Goal: Transaction & Acquisition: Subscribe to service/newsletter

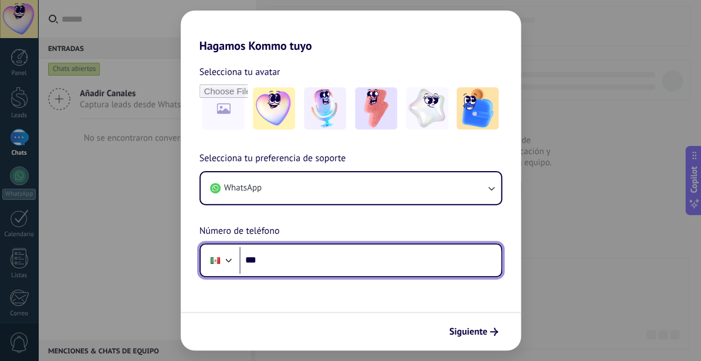
click at [339, 263] on input "***" at bounding box center [370, 260] width 262 height 27
type input "**********"
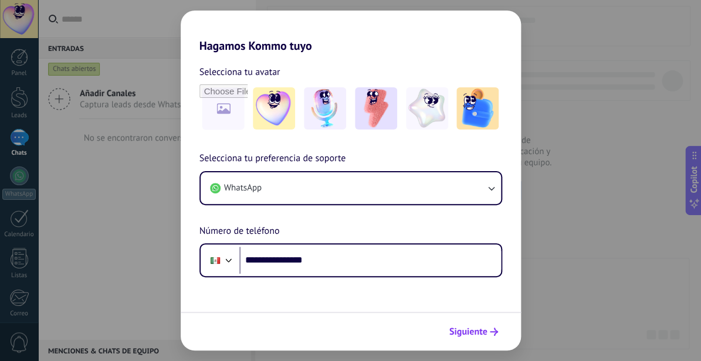
click at [472, 332] on span "Siguiente" at bounding box center [468, 332] width 38 height 8
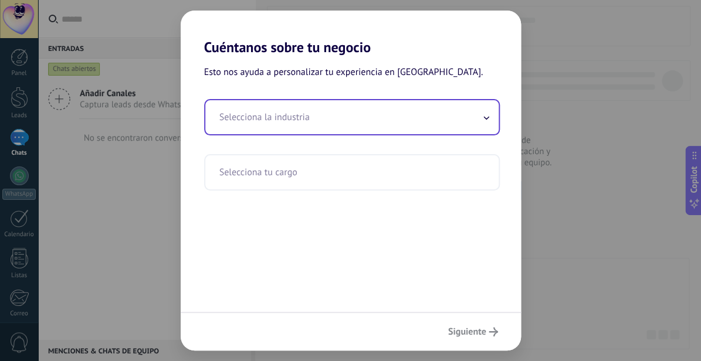
click at [485, 117] on icon at bounding box center [487, 118] width 6 height 4
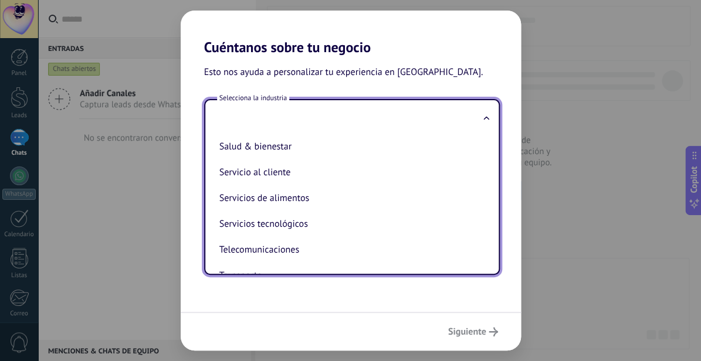
scroll to position [251, 0]
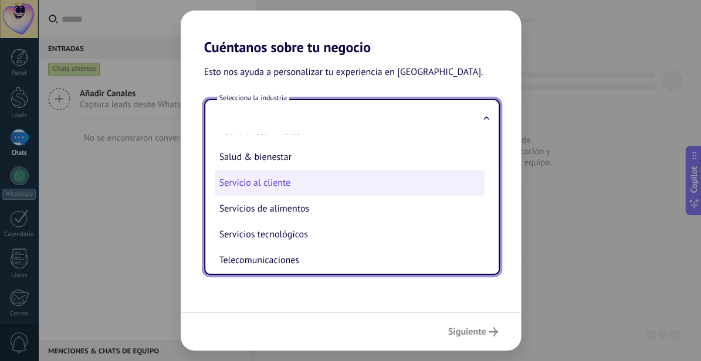
click at [283, 186] on li "Servicio al cliente" at bounding box center [350, 183] width 270 height 26
type input "**********"
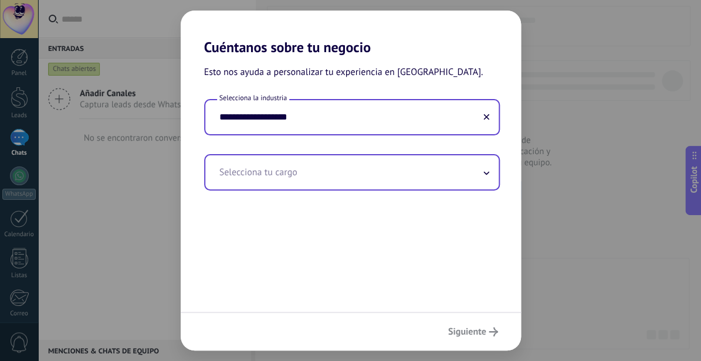
click at [332, 175] on input "text" at bounding box center [351, 173] width 293 height 34
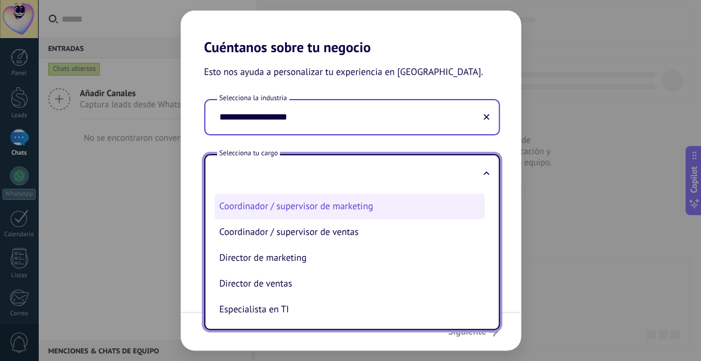
scroll to position [71, 0]
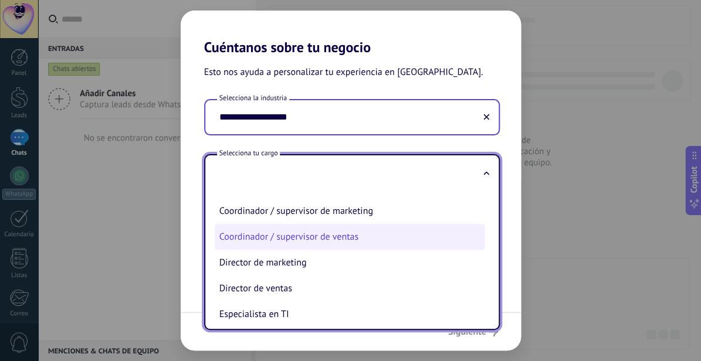
click at [384, 238] on li "Coordinador / supervisor de ventas" at bounding box center [350, 237] width 270 height 26
type input "**********"
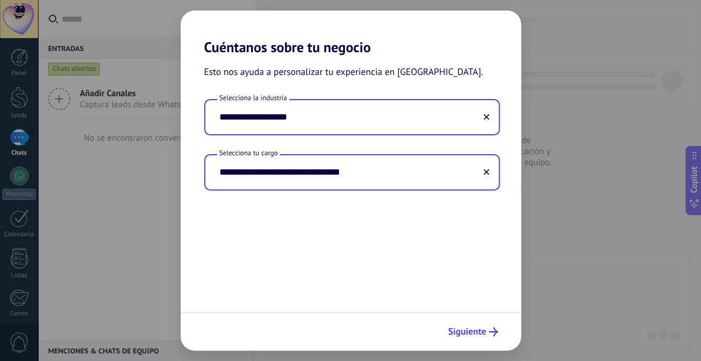
click at [489, 334] on span "Siguiente" at bounding box center [473, 331] width 50 height 9
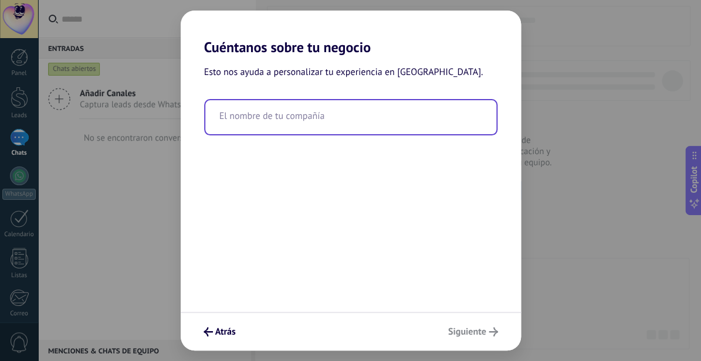
click at [279, 113] on input "text" at bounding box center [350, 117] width 291 height 34
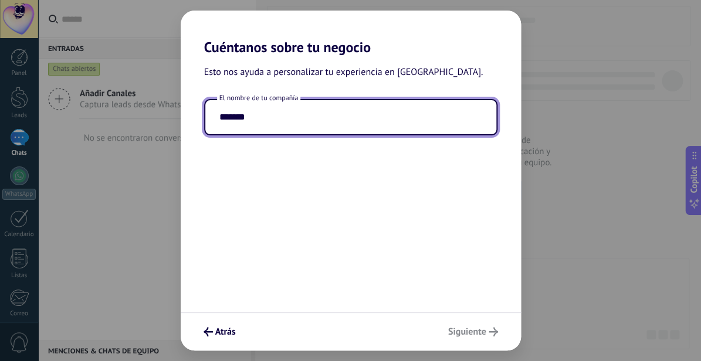
type input "*******"
click at [466, 332] on div "Atrás Siguiente" at bounding box center [351, 331] width 340 height 39
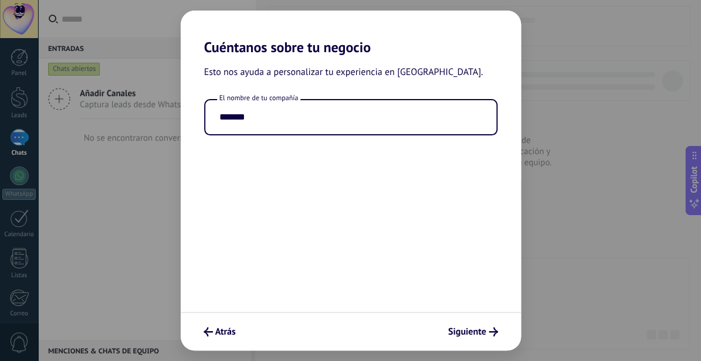
click at [466, 332] on span "Siguiente" at bounding box center [467, 332] width 38 height 8
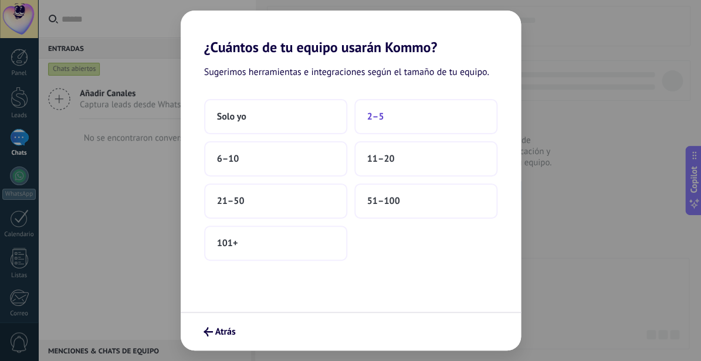
click at [407, 124] on button "2–5" at bounding box center [425, 116] width 143 height 35
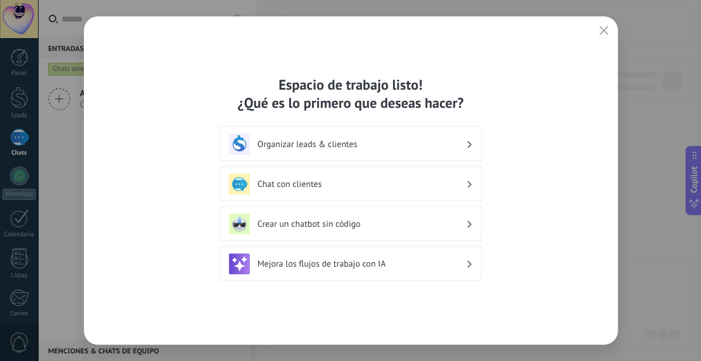
click at [432, 190] on div "Chat con clientes" at bounding box center [351, 184] width 244 height 21
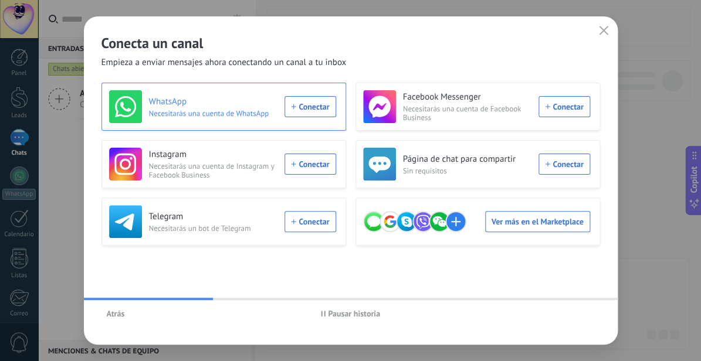
click at [305, 111] on div "WhatsApp Necesitarás una cuenta de WhatsApp Conectar" at bounding box center [222, 106] width 227 height 33
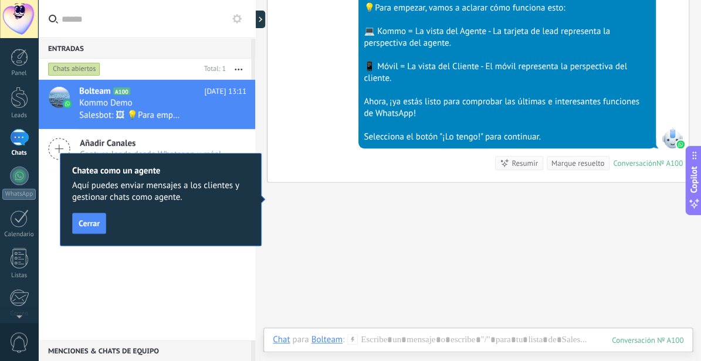
scroll to position [475, 0]
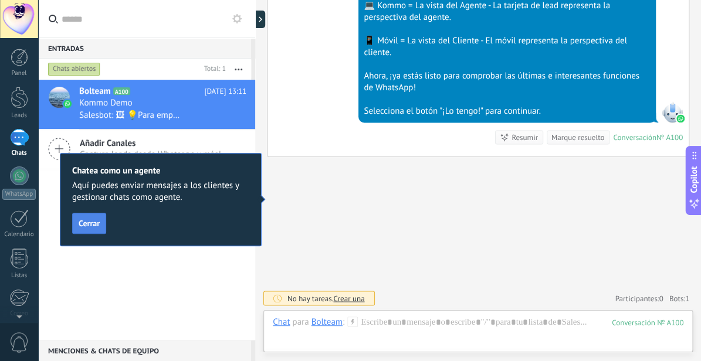
click at [100, 219] on span "Cerrar" at bounding box center [89, 223] width 21 height 8
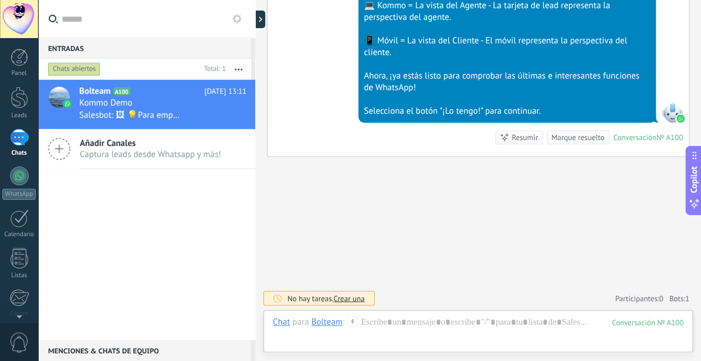
click at [457, 111] on div "Selecciona el botón "¡Lo tengo!" para continuar." at bounding box center [507, 112] width 287 height 12
click at [563, 137] on div "Marque resuelto" at bounding box center [578, 137] width 53 height 11
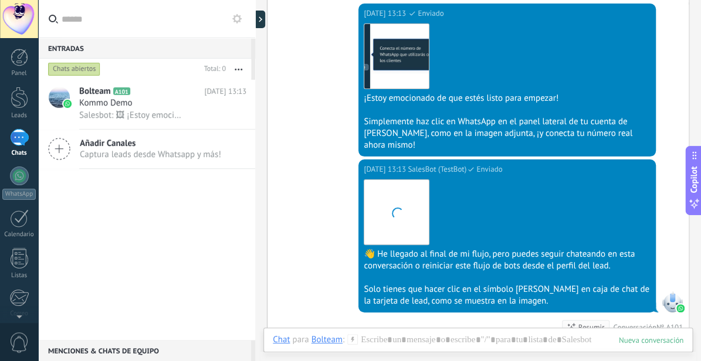
scroll to position [1537, 0]
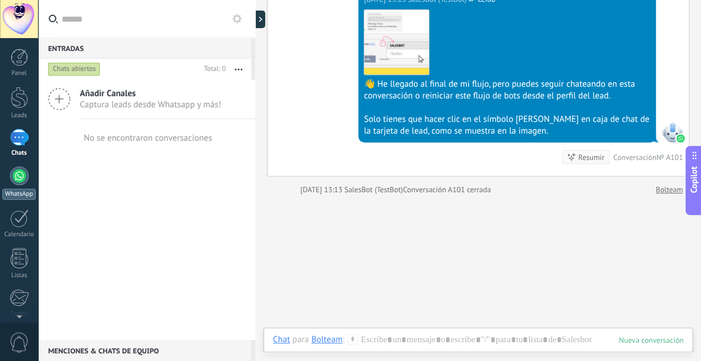
click at [19, 174] on div at bounding box center [19, 176] width 19 height 19
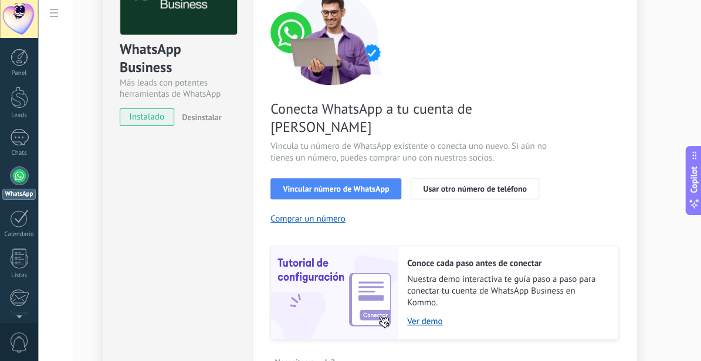
scroll to position [89, 0]
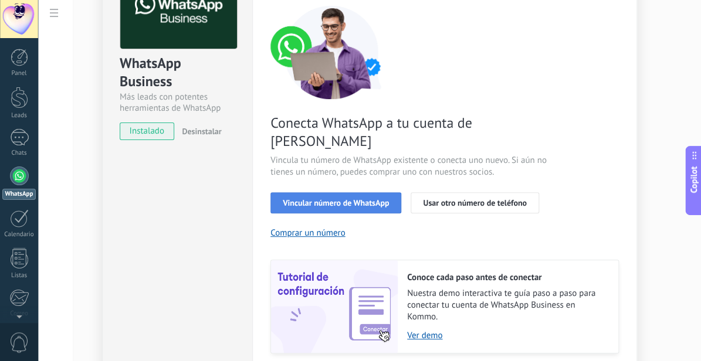
click at [364, 192] on button "Vincular número de WhatsApp" at bounding box center [336, 202] width 131 height 21
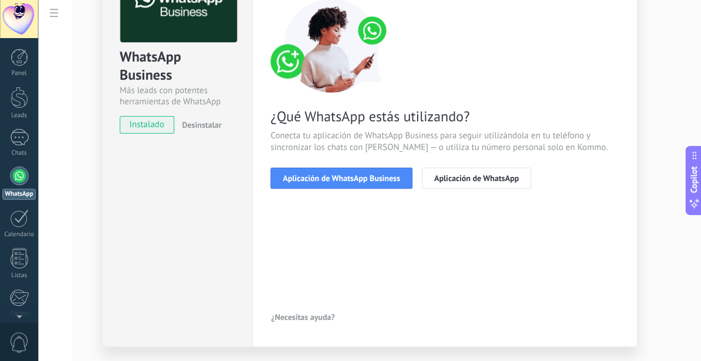
scroll to position [0, 0]
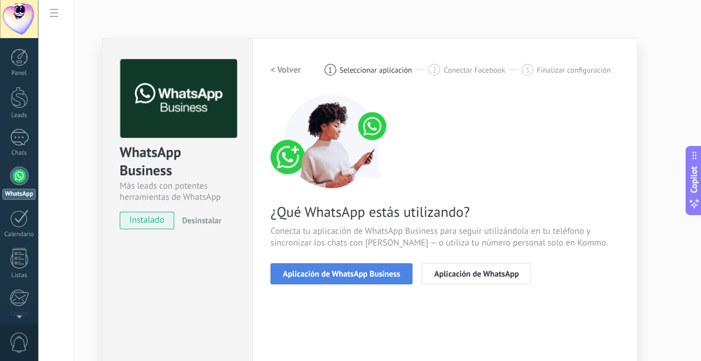
click at [363, 278] on span "Aplicación de WhatsApp Business" at bounding box center [341, 274] width 117 height 8
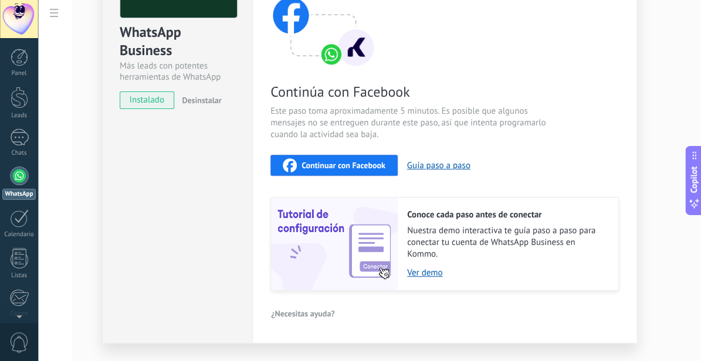
scroll to position [121, 0]
click at [339, 168] on span "Continuar con Facebook" at bounding box center [344, 165] width 84 height 8
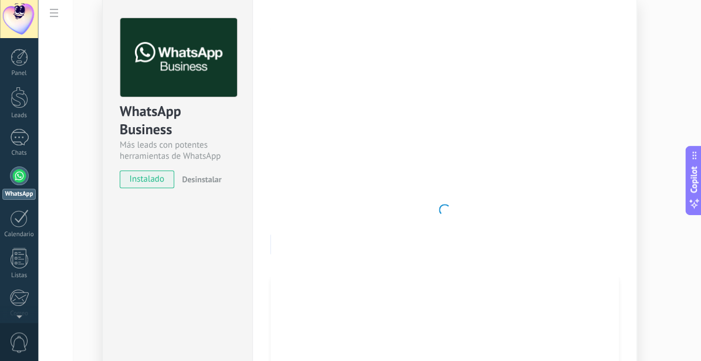
scroll to position [0, 0]
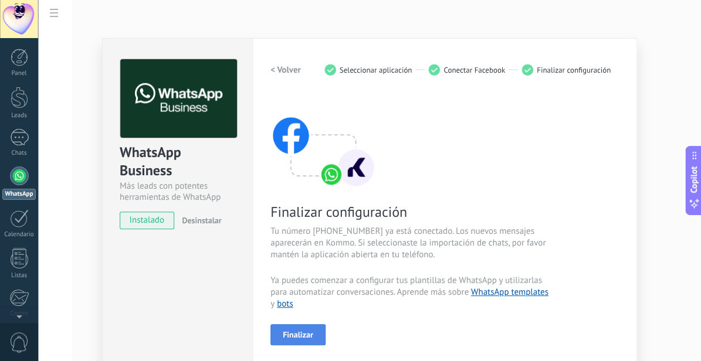
click at [315, 334] on button "Finalizar" at bounding box center [298, 335] width 55 height 21
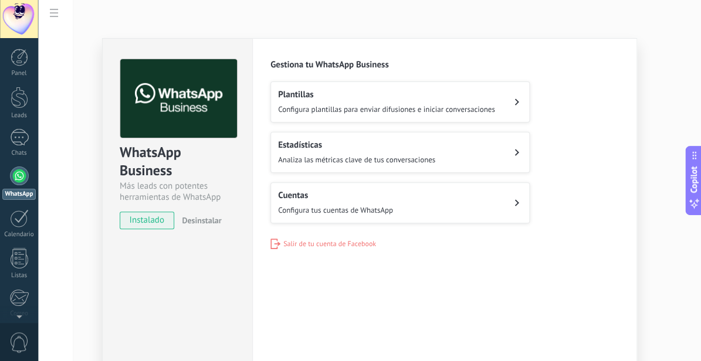
click at [430, 214] on button "Cuentas Configura tus cuentas de WhatsApp" at bounding box center [400, 202] width 259 height 41
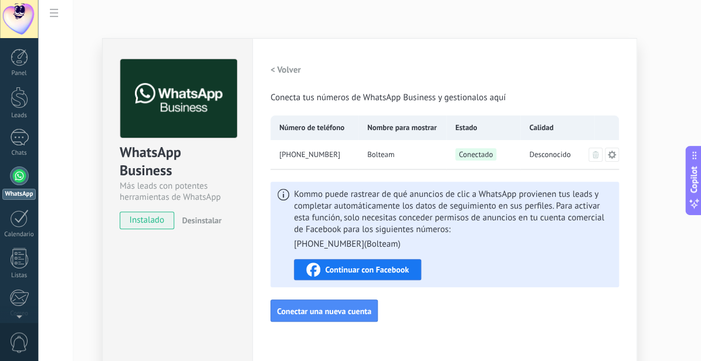
click at [393, 263] on button "Continuar con Facebook" at bounding box center [357, 269] width 127 height 21
click at [588, 340] on div "Configuraciones Autorizaciones This tab logs the users who have granted integra…" at bounding box center [444, 212] width 385 height 349
click at [16, 133] on div "1" at bounding box center [19, 137] width 19 height 17
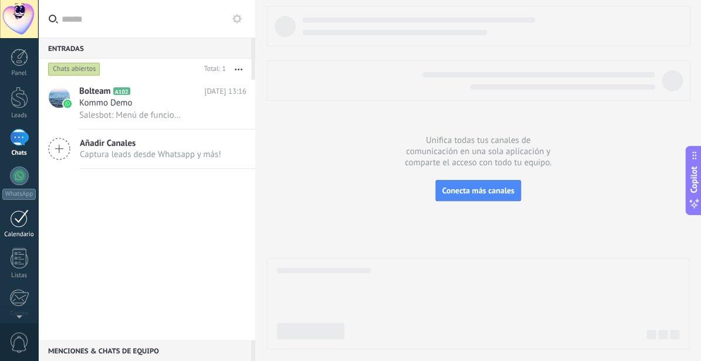
click at [24, 217] on div at bounding box center [19, 218] width 19 height 18
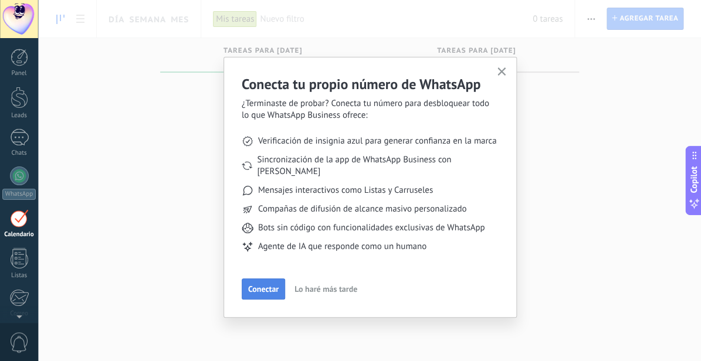
scroll to position [34, 0]
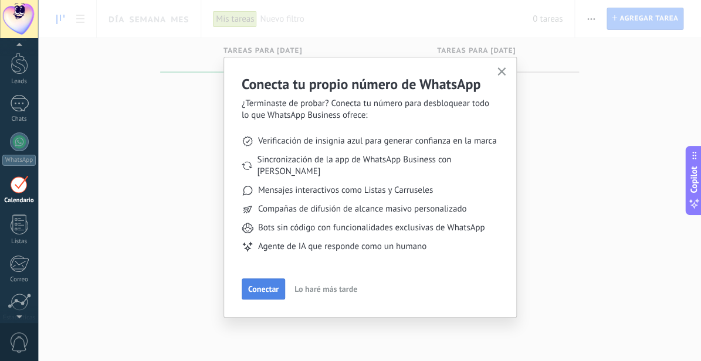
click at [253, 283] on button "Conectar" at bounding box center [263, 289] width 43 height 21
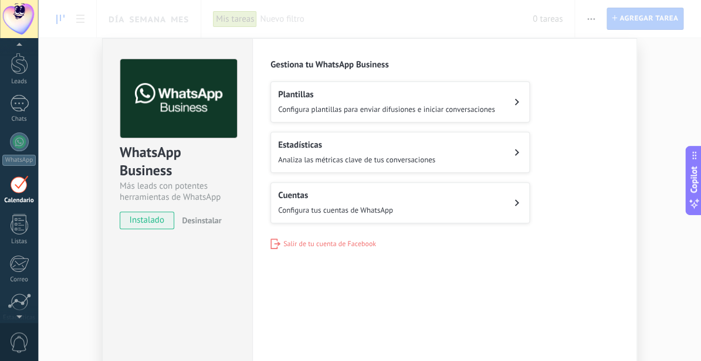
click at [16, 192] on div at bounding box center [19, 184] width 19 height 18
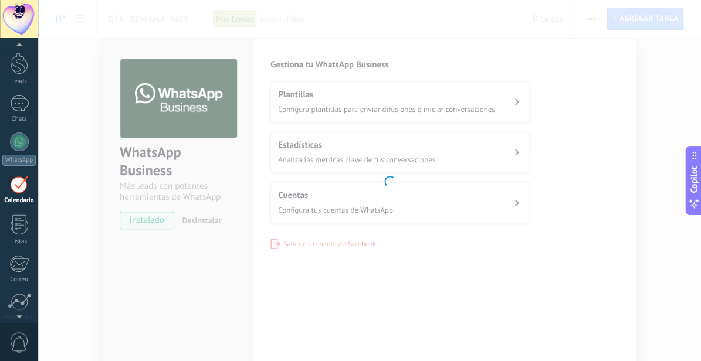
scroll to position [34, 0]
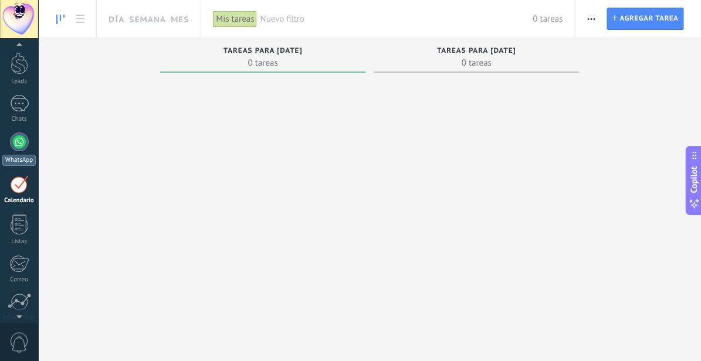
click at [19, 160] on div "WhatsApp" at bounding box center [18, 160] width 33 height 11
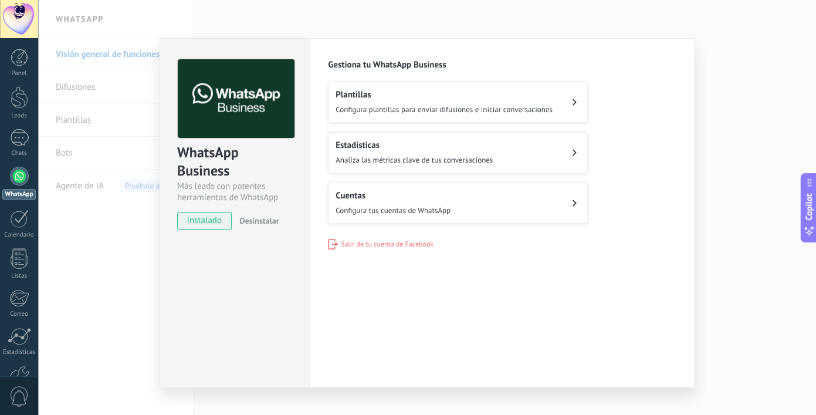
click at [452, 206] on button "Cuentas Configura tus cuentas de WhatsApp" at bounding box center [457, 202] width 259 height 41
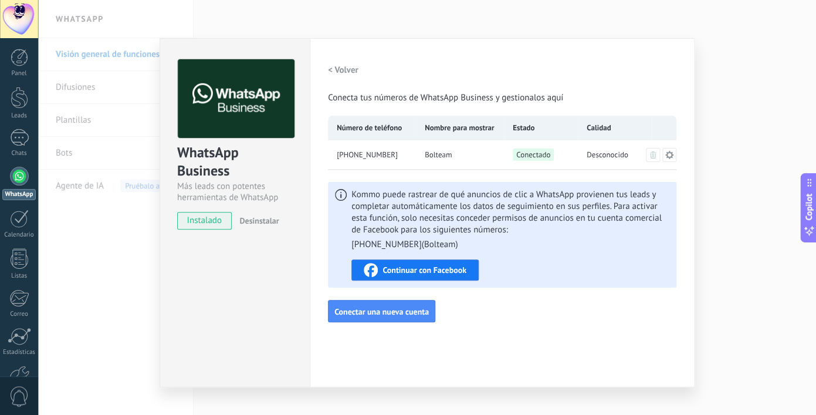
click at [126, 223] on div "WhatsApp Business Más leads con potentes herramientas de WhatsApp instalado Des…" at bounding box center [427, 207] width 778 height 415
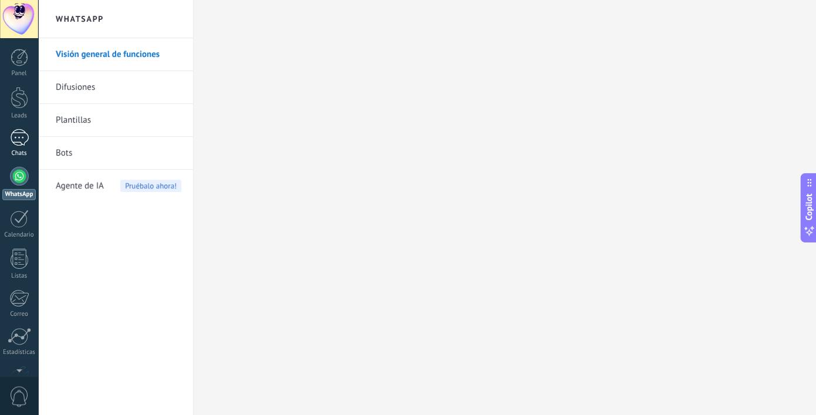
click at [21, 133] on div at bounding box center [19, 137] width 19 height 17
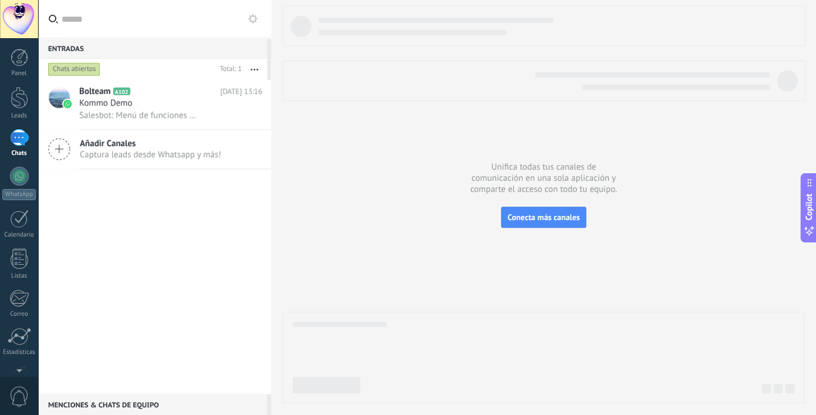
click at [182, 158] on span "Captura leads desde Whatsapp y más!" at bounding box center [150, 154] width 141 height 11
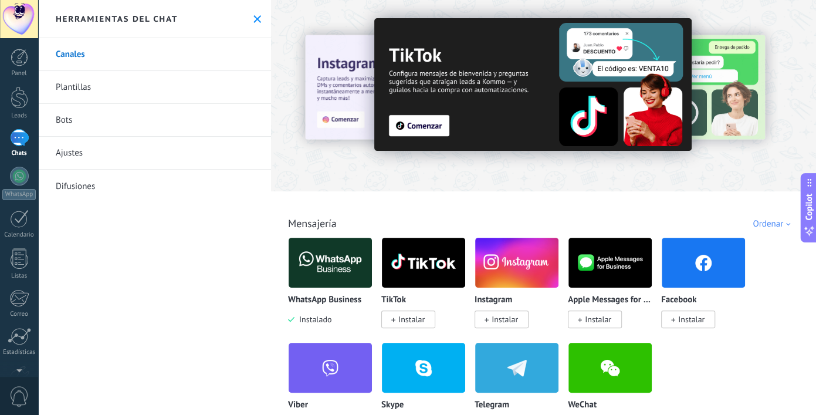
click at [319, 306] on div "WhatsApp Business Instalado" at bounding box center [330, 310] width 84 height 30
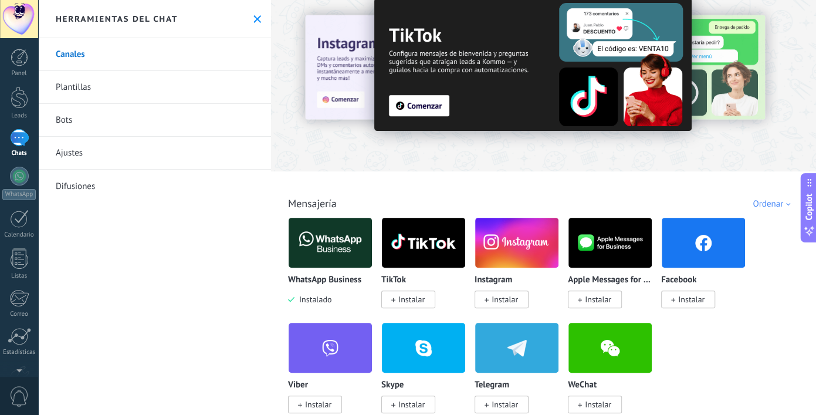
scroll to position [23, 0]
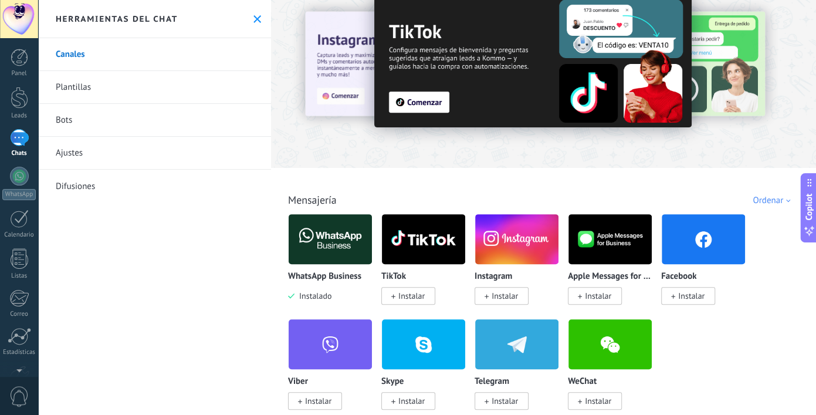
click at [314, 297] on span "Instalado" at bounding box center [313, 295] width 37 height 11
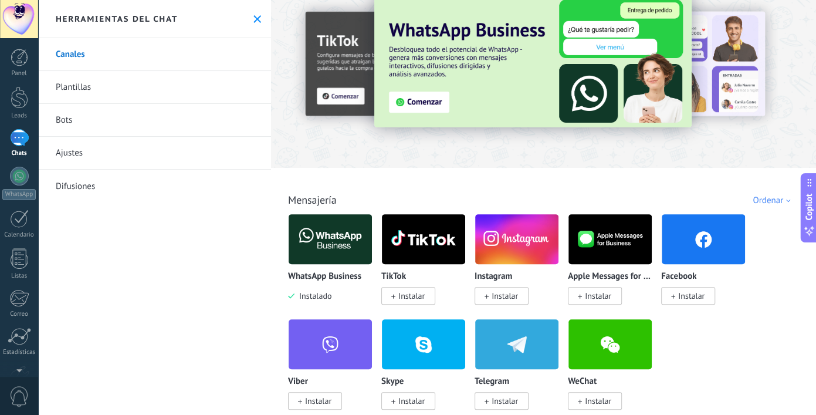
click at [314, 297] on span "Instalado" at bounding box center [313, 295] width 37 height 11
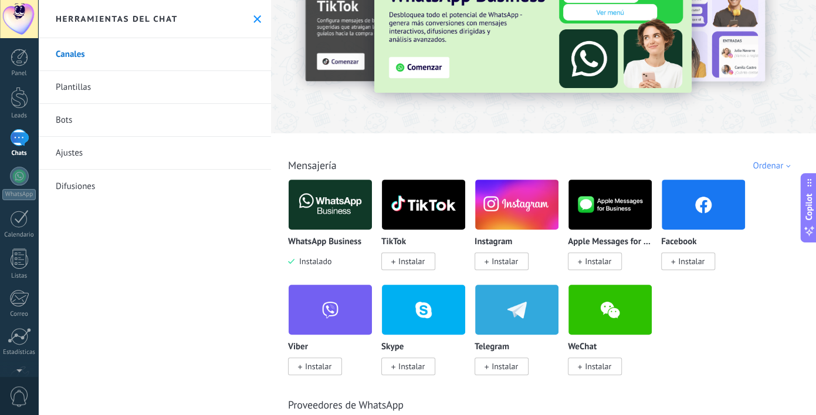
scroll to position [0, 0]
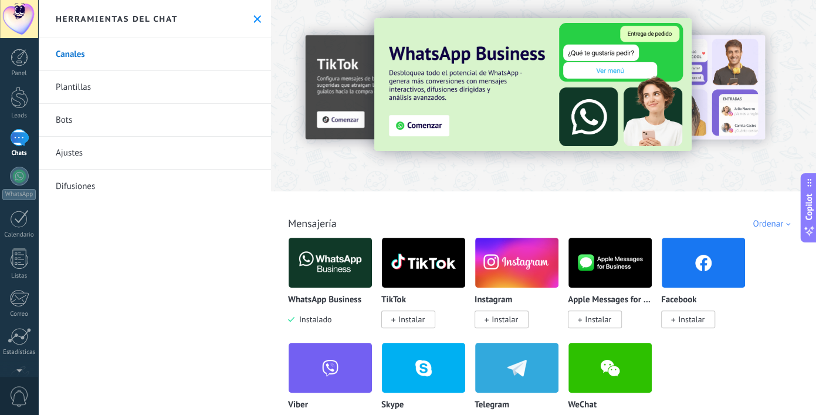
click at [317, 303] on p "WhatsApp Business" at bounding box center [324, 300] width 73 height 10
click at [15, 181] on div at bounding box center [19, 176] width 19 height 19
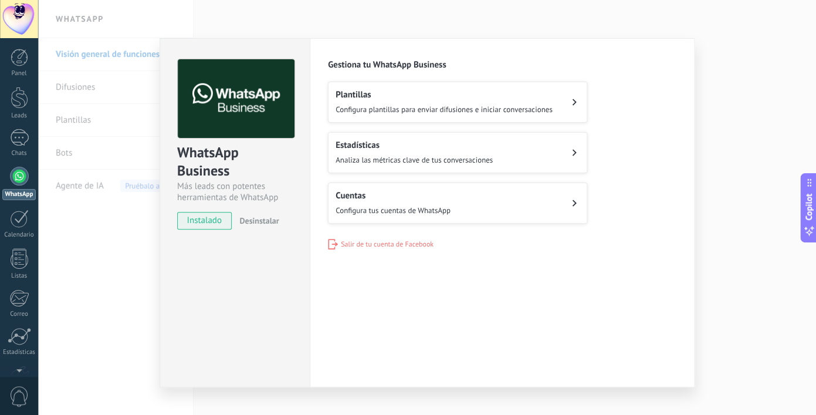
click at [495, 209] on button "Cuentas Configura tus cuentas de WhatsApp" at bounding box center [457, 202] width 259 height 41
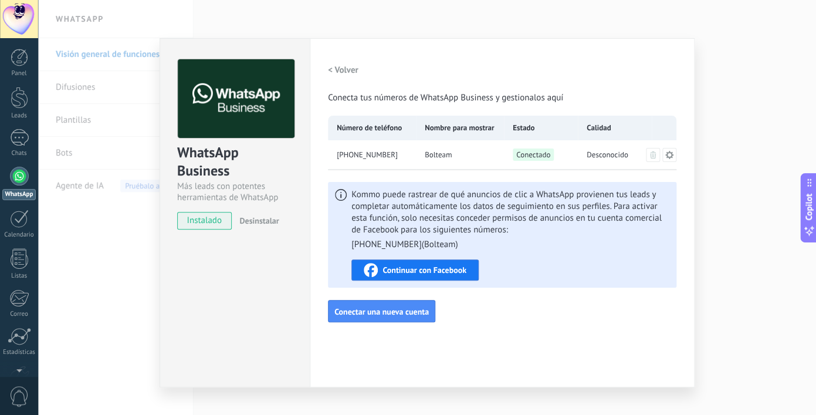
click at [358, 154] on span "[PHONE_NUMBER]" at bounding box center [367, 155] width 61 height 12
click at [533, 156] on span "Conectado" at bounding box center [533, 154] width 41 height 12
click at [270, 26] on div "WhatsApp Business Más leads con potentes herramientas de WhatsApp instalado Des…" at bounding box center [427, 207] width 778 height 415
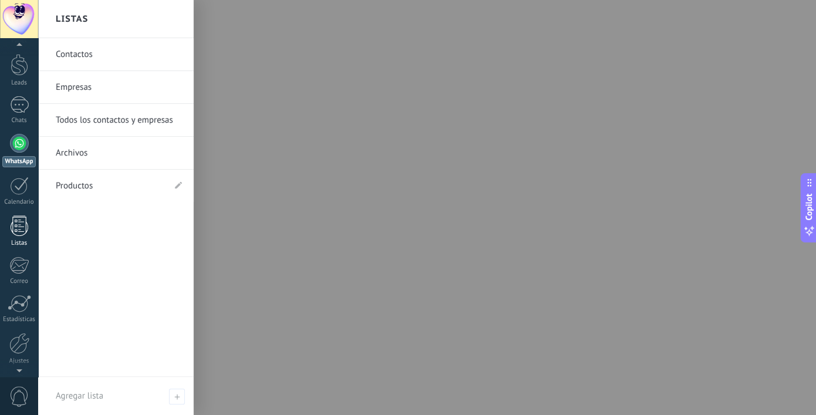
scroll to position [74, 0]
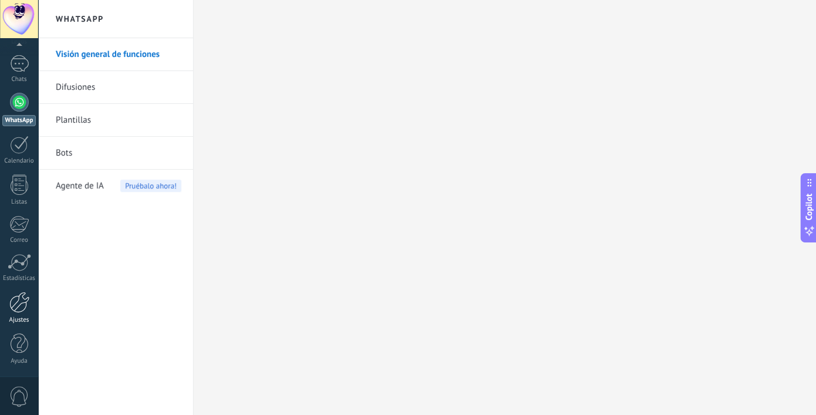
click at [22, 311] on div at bounding box center [19, 302] width 20 height 21
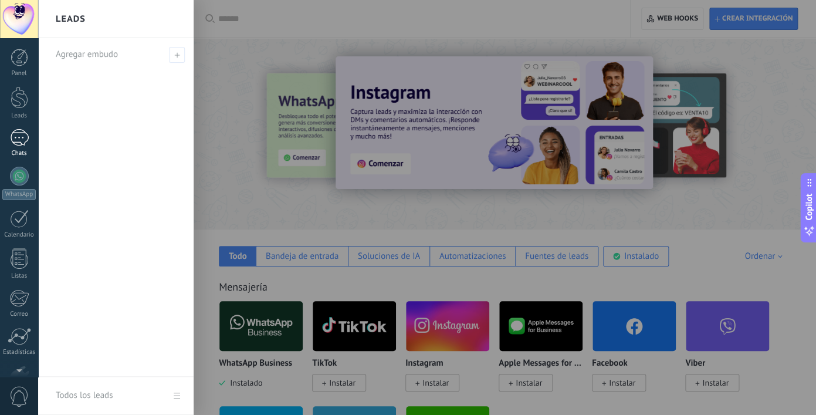
click at [23, 138] on div at bounding box center [19, 137] width 19 height 17
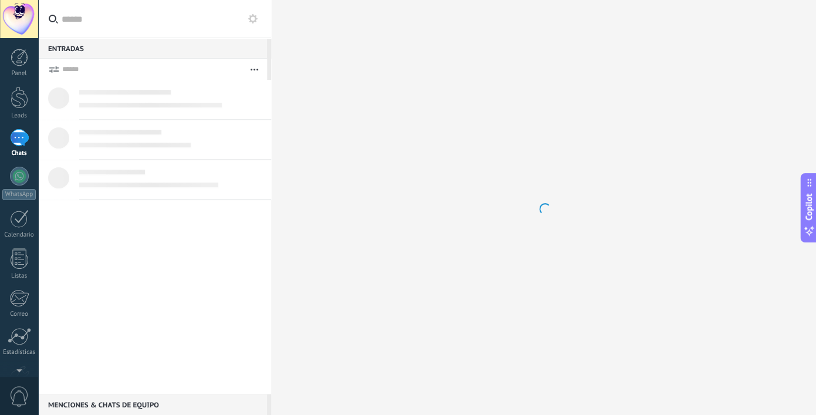
click at [253, 19] on icon at bounding box center [252, 18] width 9 height 9
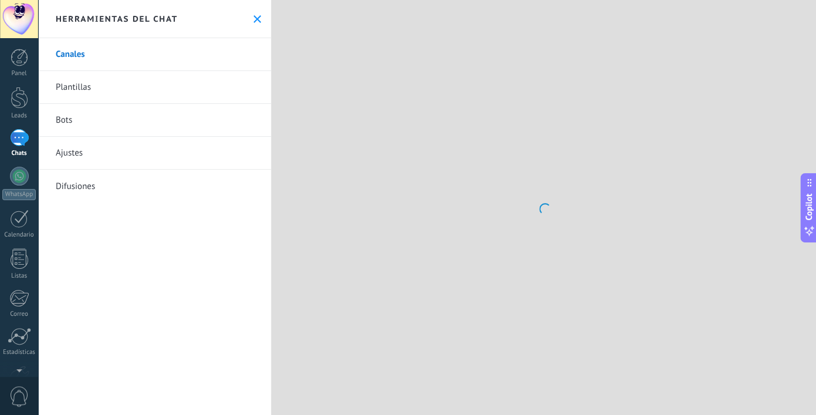
click at [154, 151] on link "Ajustes" at bounding box center [154, 153] width 233 height 33
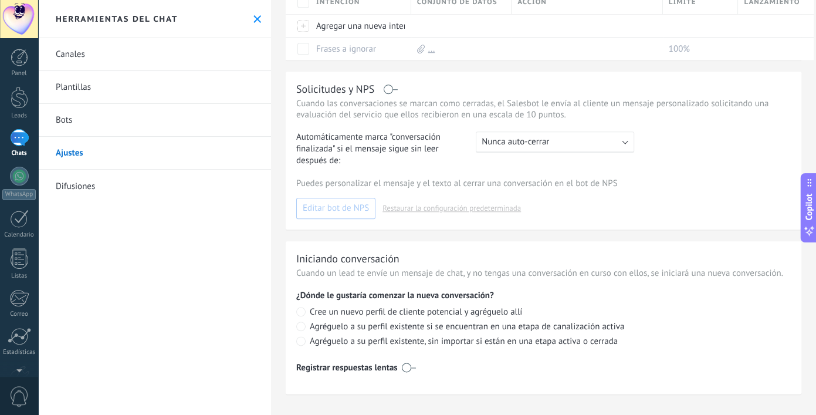
scroll to position [274, 0]
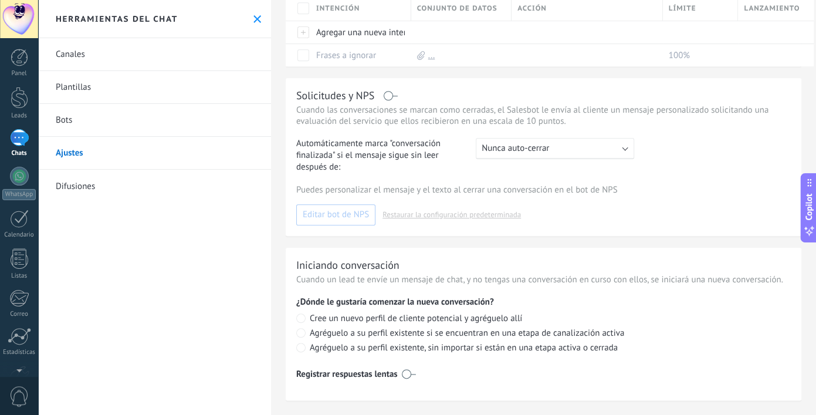
click at [212, 49] on link "Canales" at bounding box center [154, 54] width 233 height 33
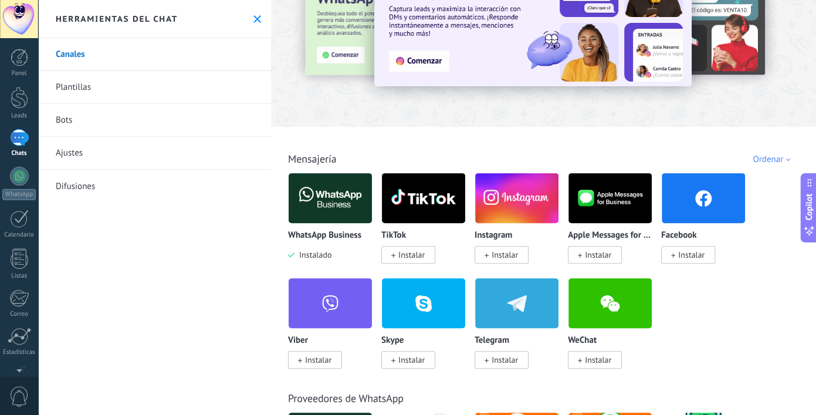
scroll to position [35, 0]
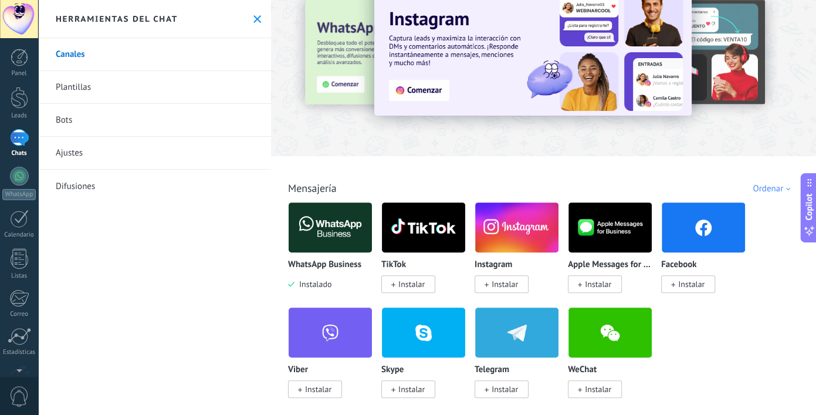
click at [335, 225] on img at bounding box center [330, 227] width 83 height 57
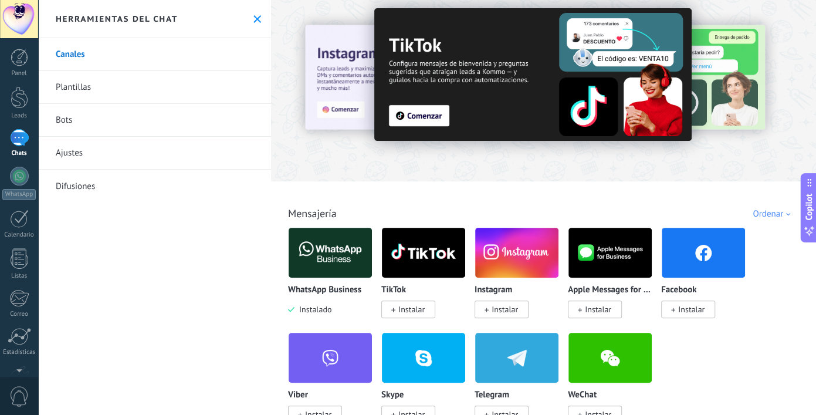
scroll to position [0, 0]
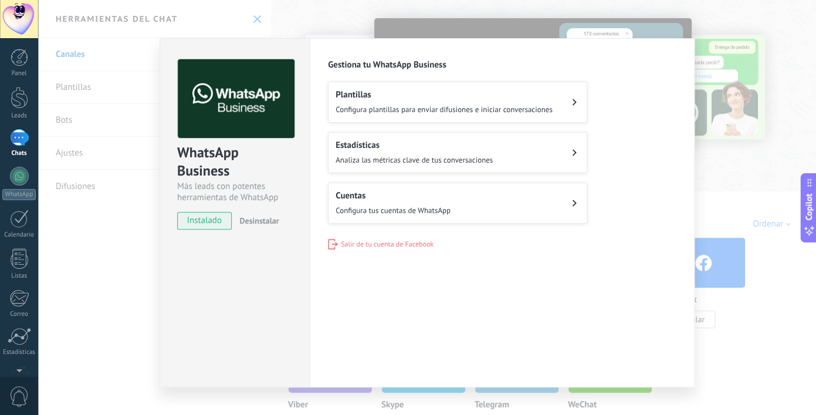
click at [263, 25] on div "WhatsApp Business Más leads con potentes herramientas de WhatsApp instalado Des…" at bounding box center [427, 207] width 778 height 415
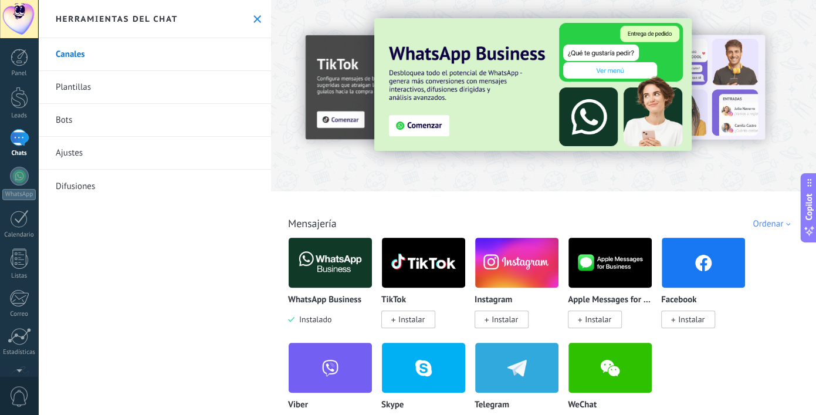
click at [26, 136] on div at bounding box center [19, 137] width 19 height 17
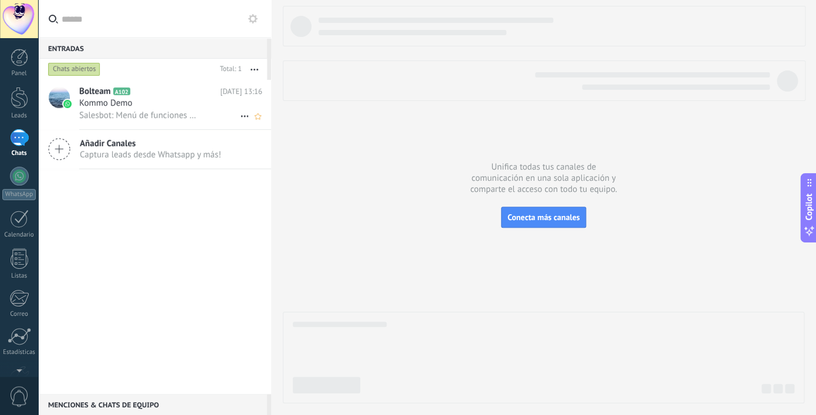
click at [244, 117] on icon at bounding box center [245, 116] width 14 height 14
click at [211, 204] on div at bounding box center [408, 207] width 816 height 415
click at [111, 148] on span "Añadir Canales" at bounding box center [150, 143] width 141 height 11
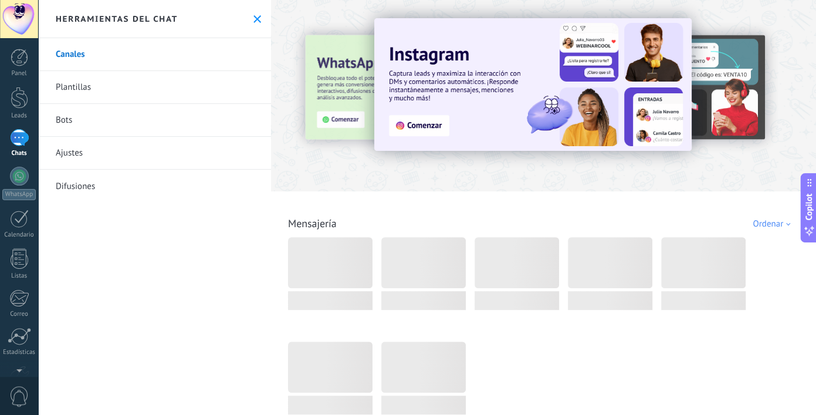
click at [256, 17] on icon at bounding box center [257, 19] width 8 height 8
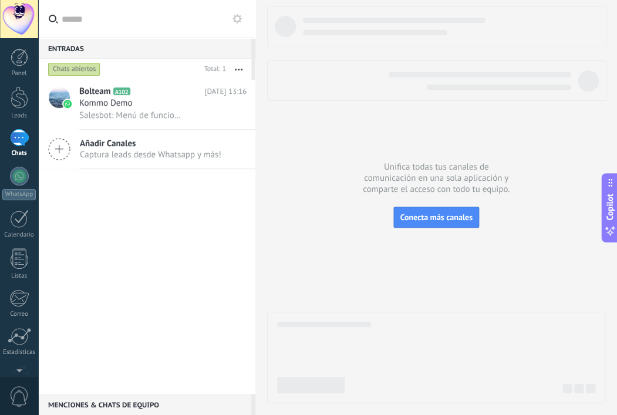
click at [180, 242] on div "Bolteam A102 [DATE] 13:16 Kommo Demo Salesbot: Menú de funciones de WhatsApp ¡D…" at bounding box center [146, 237] width 217 height 314
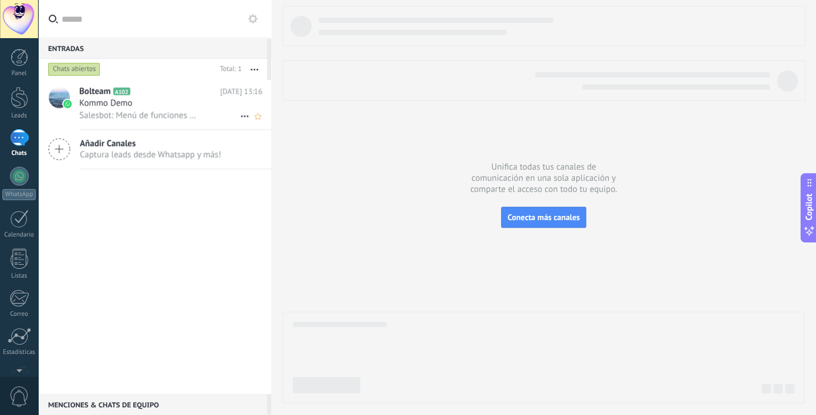
click at [157, 106] on div "Kommo Demo" at bounding box center [170, 103] width 183 height 12
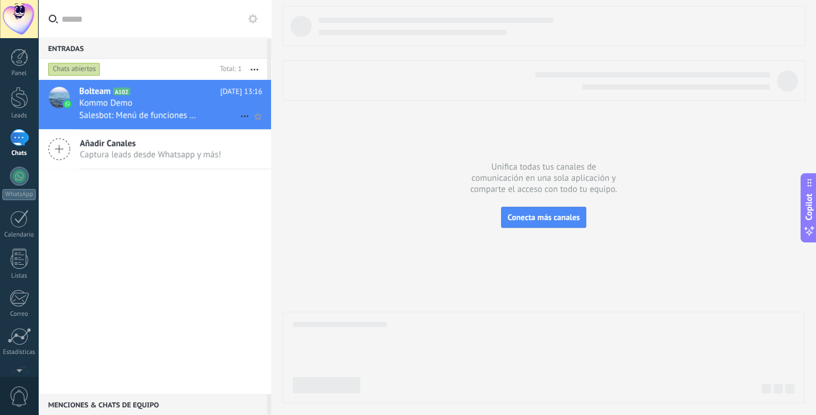
click at [170, 111] on span "Salesbot: Menú de funciones de WhatsApp ¡Desbloquea la mensajería mejorada en W…" at bounding box center [138, 115] width 119 height 11
click at [175, 109] on div "Kommo Demo" at bounding box center [170, 103] width 183 height 12
click at [251, 22] on use at bounding box center [252, 18] width 9 height 9
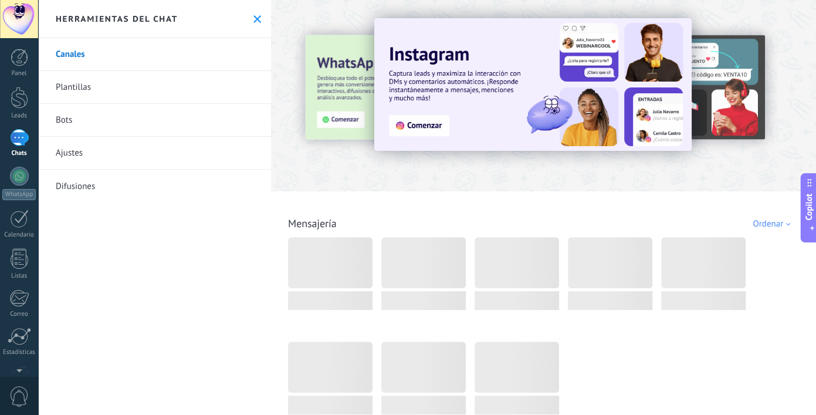
click at [256, 21] on use at bounding box center [257, 19] width 8 height 8
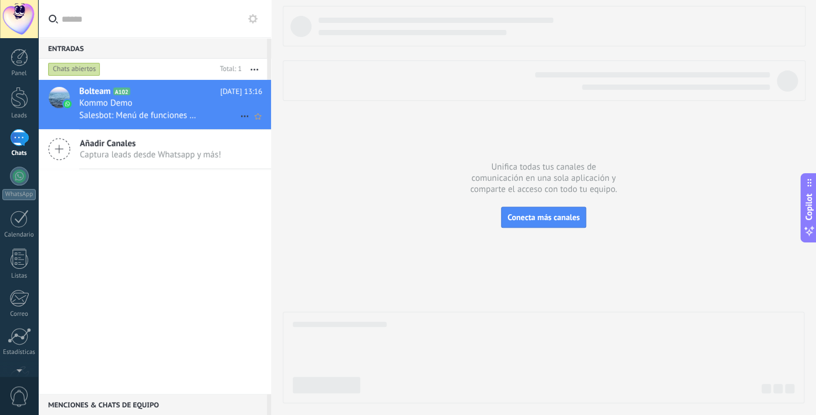
click at [242, 116] on use at bounding box center [245, 117] width 8 height 2
click at [201, 198] on div at bounding box center [408, 207] width 816 height 415
click at [24, 179] on div at bounding box center [19, 176] width 19 height 19
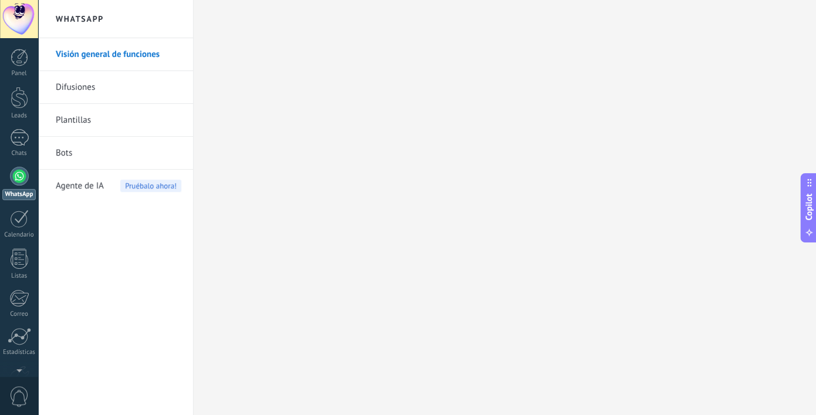
click at [807, 214] on span "Copilot" at bounding box center [809, 206] width 12 height 27
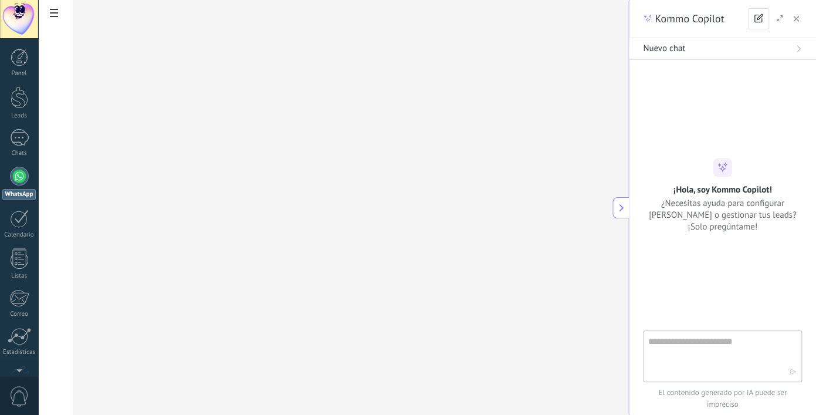
click at [674, 347] on textarea at bounding box center [718, 355] width 140 height 42
type textarea "**********"
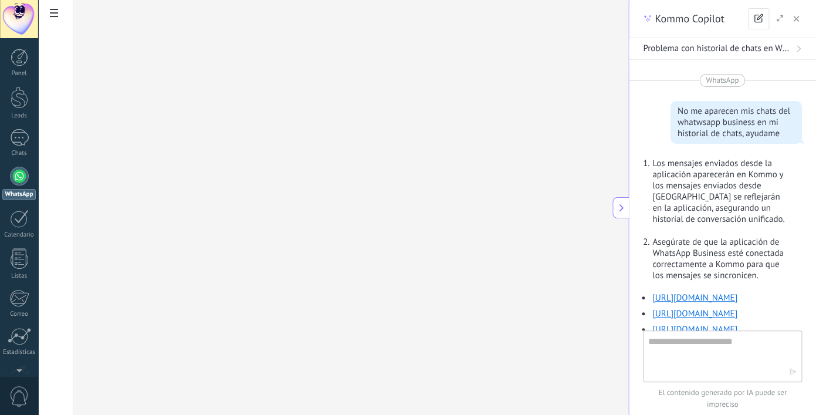
scroll to position [172, 0]
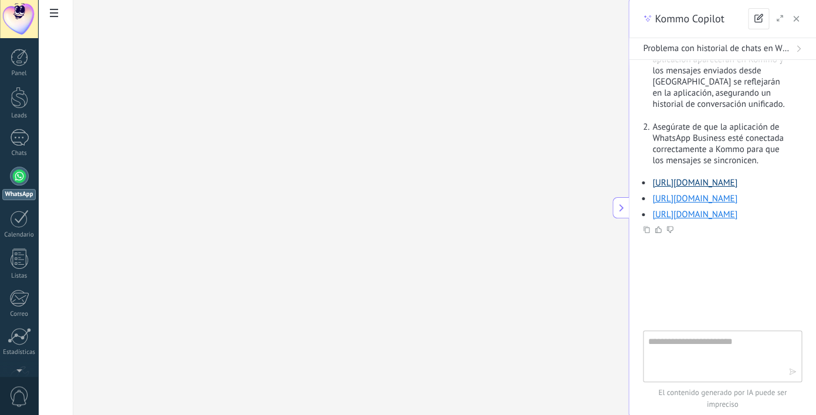
click at [718, 177] on link "[URL][DOMAIN_NAME]" at bounding box center [695, 182] width 85 height 11
click at [799, 21] on button "button" at bounding box center [796, 19] width 12 height 14
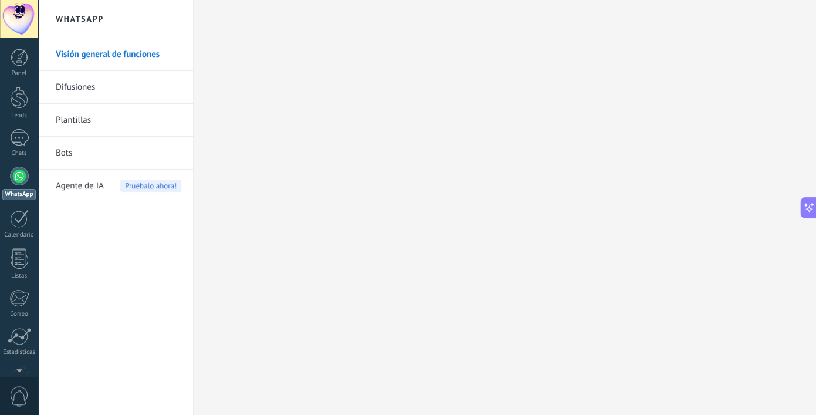
click at [104, 244] on div "Visión general de funciones Difusiones Plantillas Bots Agente de IA Pruébalo ah…" at bounding box center [115, 226] width 155 height 377
click at [807, 206] on icon at bounding box center [809, 207] width 12 height 12
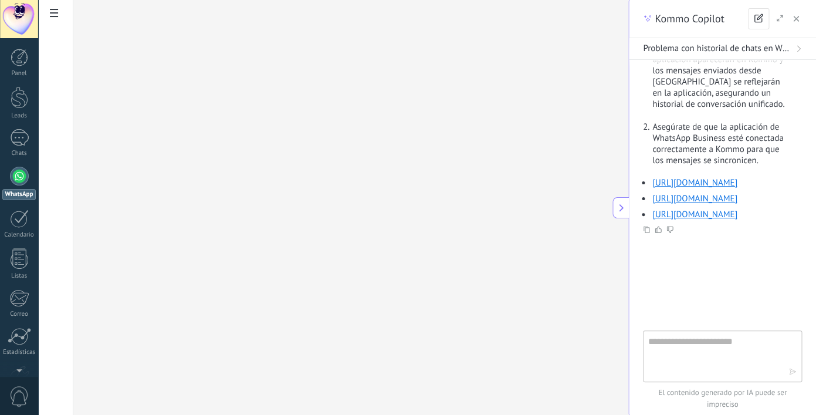
click at [702, 361] on textarea at bounding box center [718, 355] width 140 height 42
click at [26, 138] on div at bounding box center [19, 137] width 19 height 17
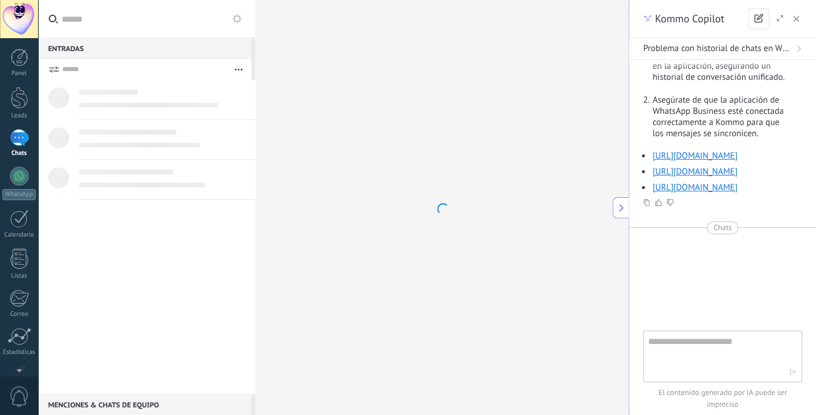
scroll to position [156, 0]
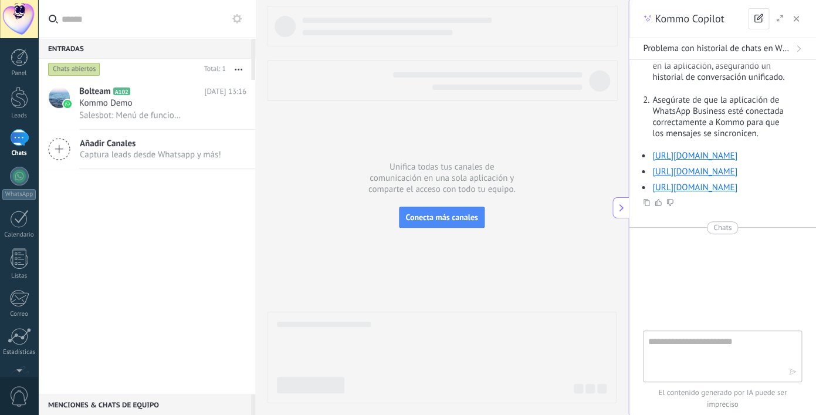
click at [801, 21] on button "button" at bounding box center [796, 19] width 12 height 14
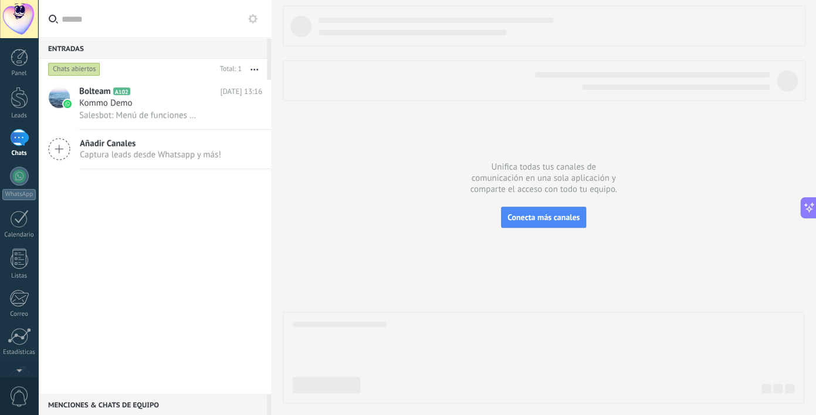
click at [161, 156] on span "Captura leads desde Whatsapp y más!" at bounding box center [150, 154] width 141 height 11
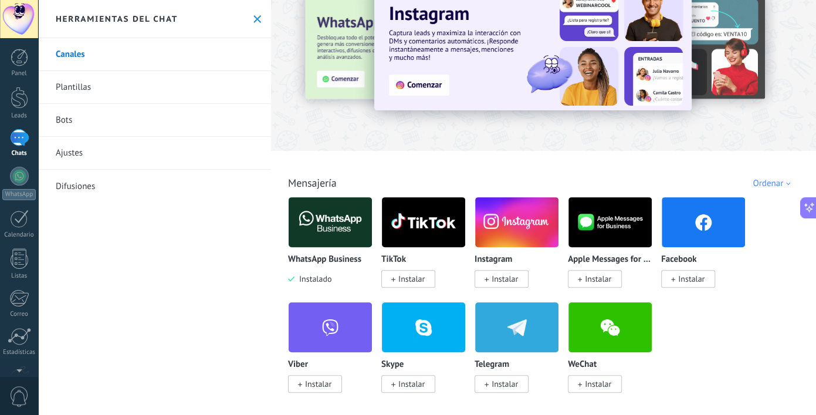
scroll to position [48, 0]
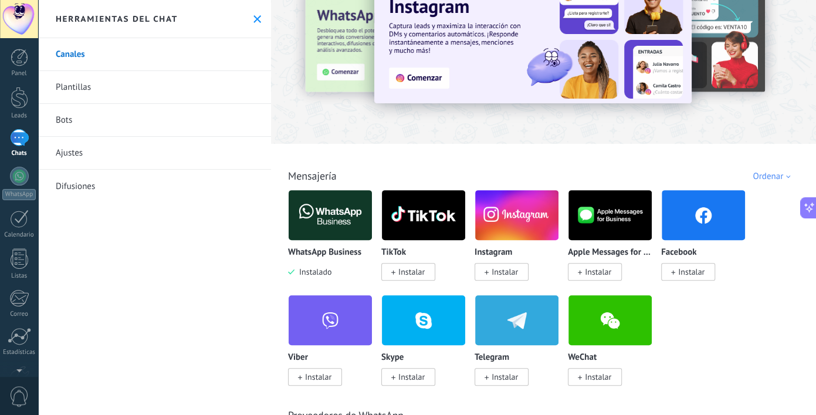
click at [329, 234] on img at bounding box center [330, 215] width 83 height 57
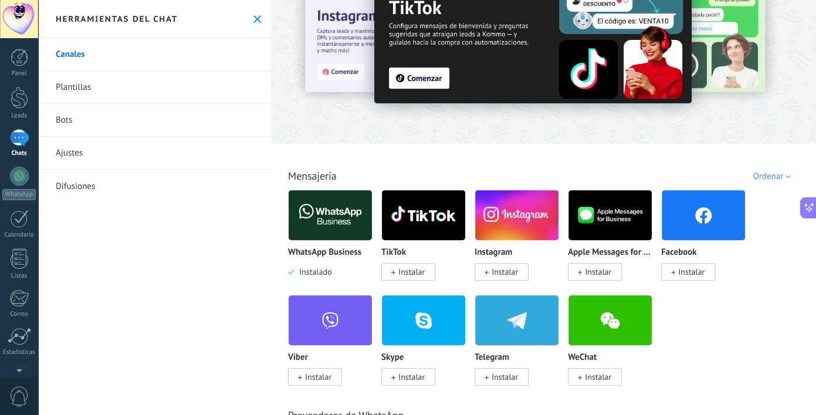
click at [310, 255] on p "WhatsApp Business" at bounding box center [324, 253] width 73 height 10
click at [310, 257] on p "WhatsApp Business" at bounding box center [324, 253] width 73 height 10
click at [326, 191] on div at bounding box center [330, 215] width 84 height 51
click at [315, 222] on img at bounding box center [330, 215] width 83 height 57
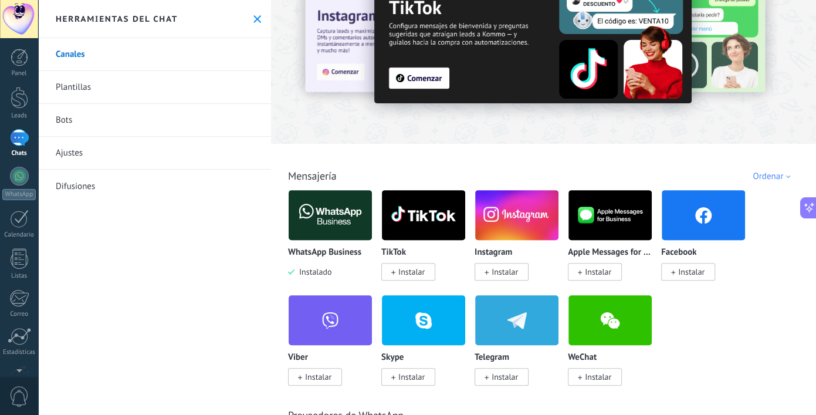
click at [315, 222] on img at bounding box center [330, 215] width 83 height 57
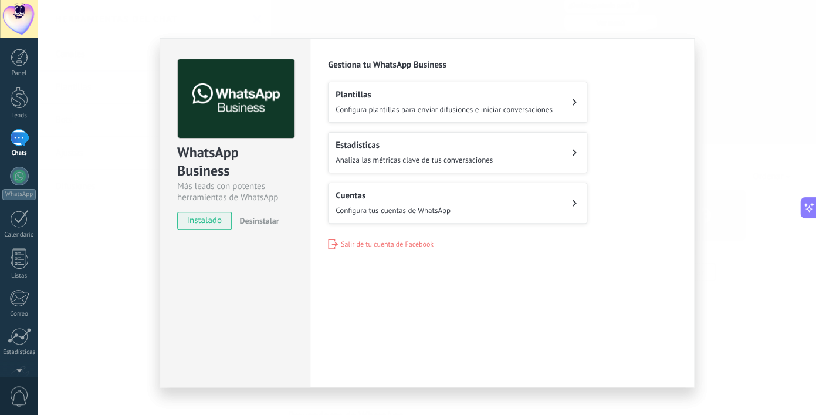
click at [400, 205] on div "Cuentas Configura tus cuentas de WhatsApp" at bounding box center [393, 203] width 115 height 26
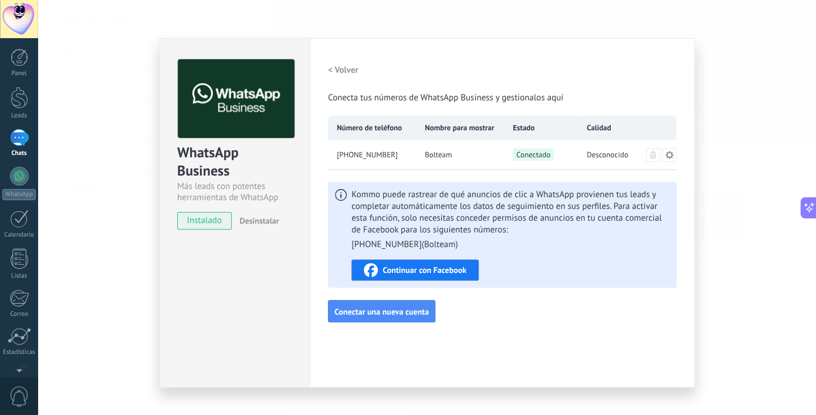
click at [667, 156] on icon at bounding box center [669, 154] width 9 height 9
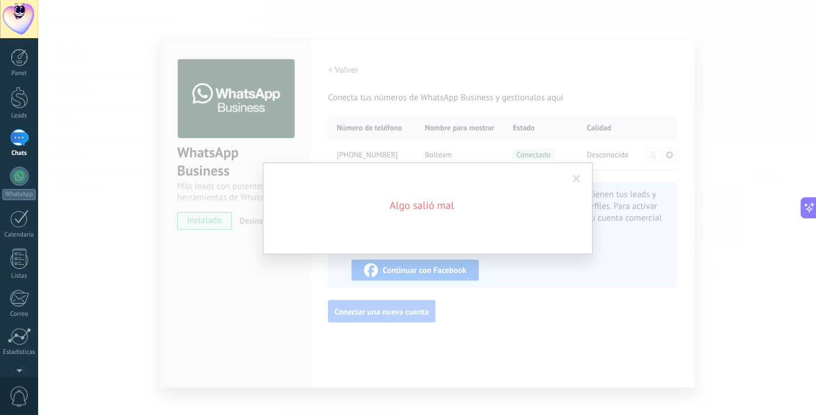
click at [576, 181] on span at bounding box center [577, 179] width 8 height 8
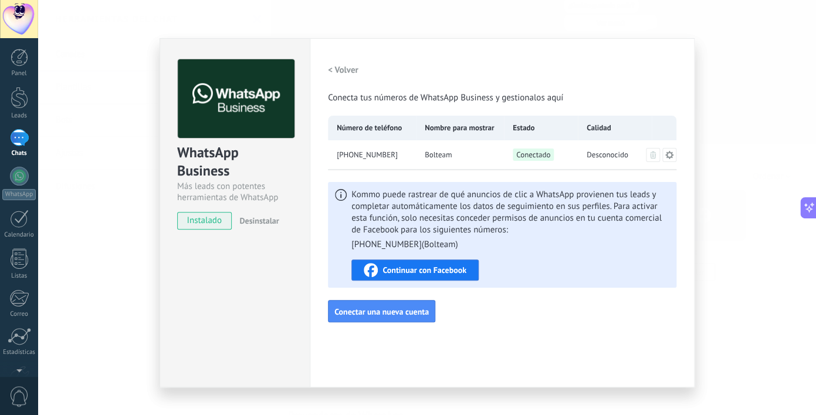
click at [203, 280] on div "WhatsApp Business Más leads con potentes herramientas de WhatsApp instalado Des…" at bounding box center [235, 212] width 150 height 349
click at [345, 73] on h2 "< Volver" at bounding box center [343, 70] width 31 height 11
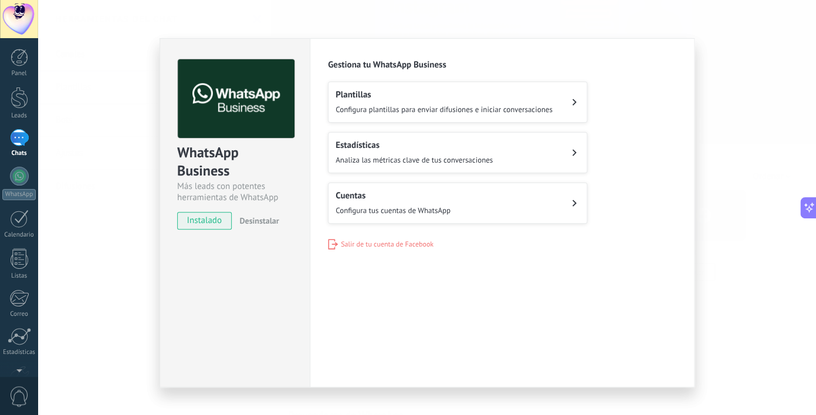
click at [109, 36] on div "WhatsApp Business Más leads con potentes herramientas de WhatsApp instalado Des…" at bounding box center [427, 207] width 778 height 415
click at [19, 345] on div at bounding box center [20, 343] width 18 height 21
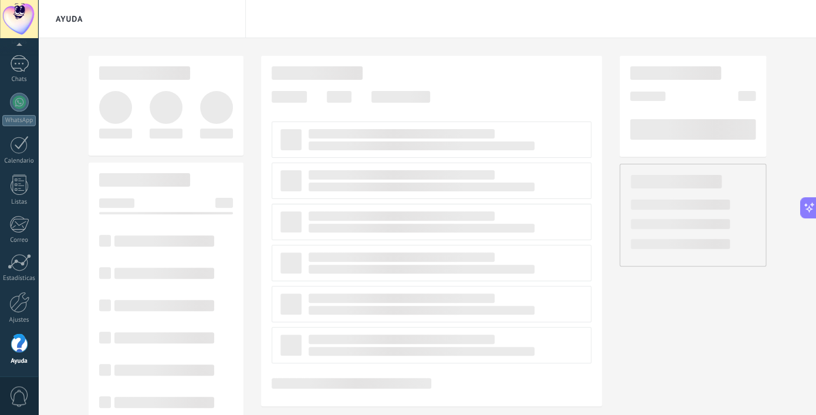
scroll to position [156, 0]
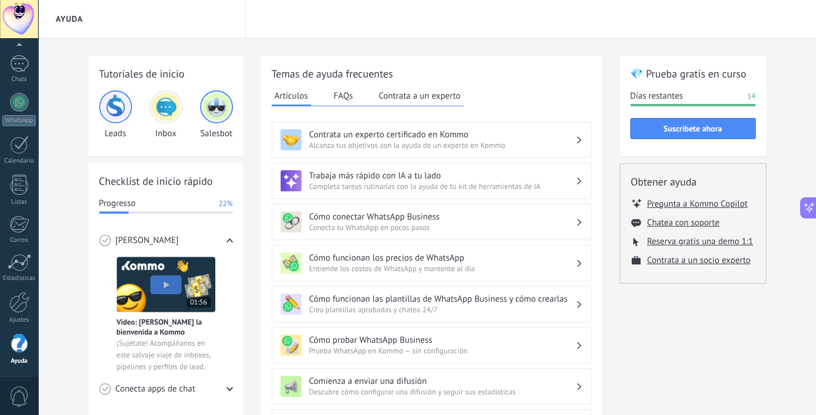
click at [489, 222] on h3 "Cómo conectar WhatsApp Business" at bounding box center [442, 216] width 266 height 11
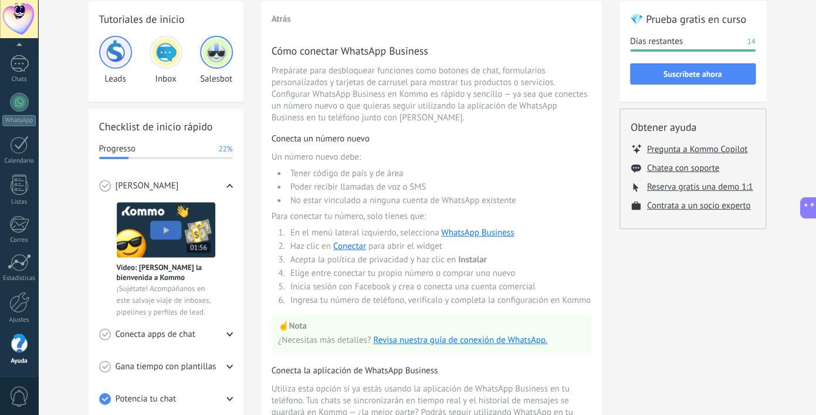
scroll to position [60, 0]
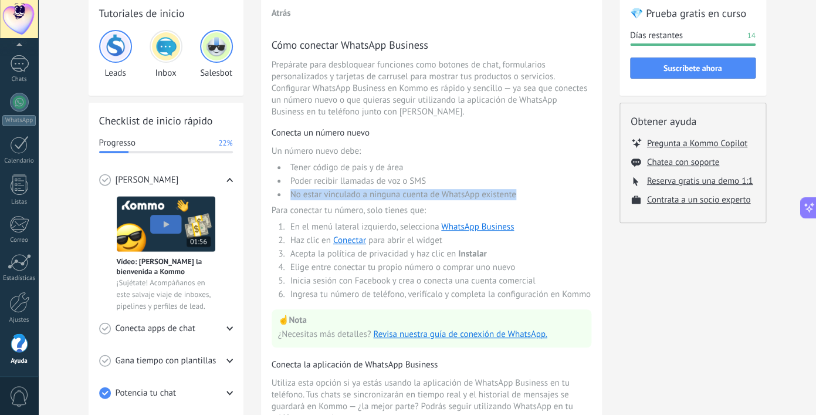
drag, startPoint x: 291, startPoint y: 200, endPoint x: 583, endPoint y: 192, distance: 291.7
click at [583, 192] on li "No estar vinculado a ninguna cuenta de WhatsApp existente" at bounding box center [439, 194] width 305 height 11
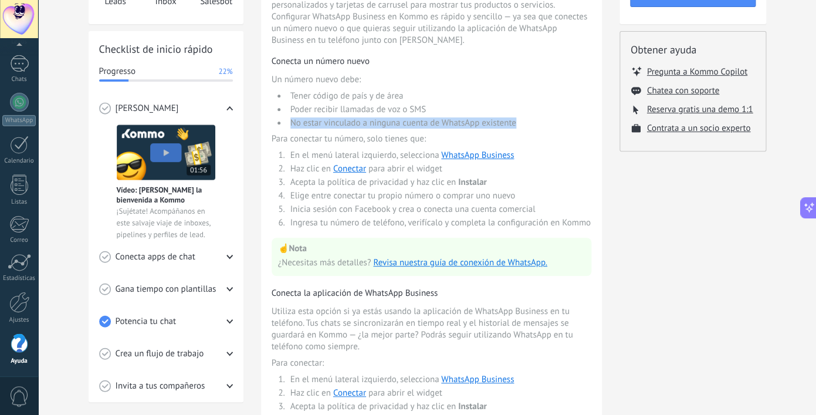
scroll to position [135, 0]
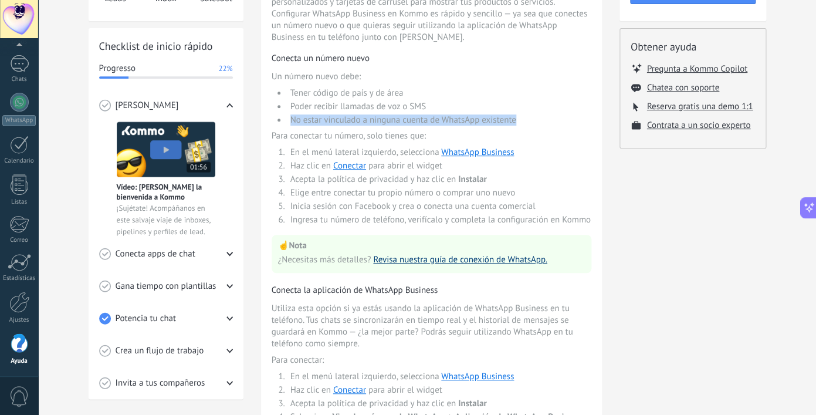
click at [425, 265] on link "Revisa nuestra guía de conexión de WhatsApp." at bounding box center [460, 259] width 174 height 11
click at [19, 67] on div at bounding box center [19, 63] width 19 height 17
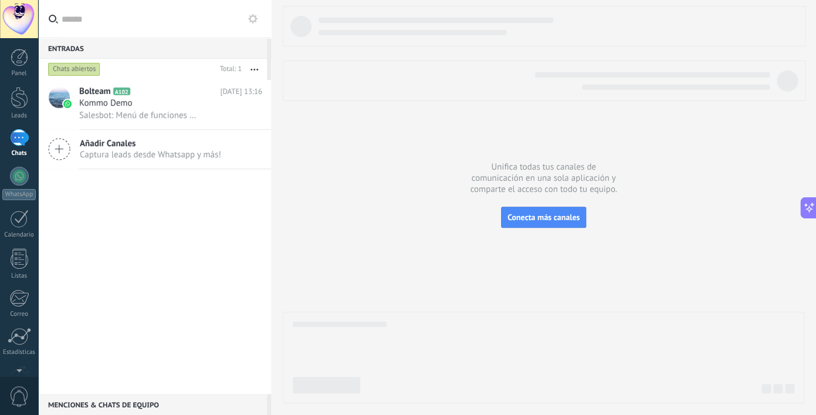
click at [195, 147] on span "Añadir Canales" at bounding box center [150, 143] width 141 height 11
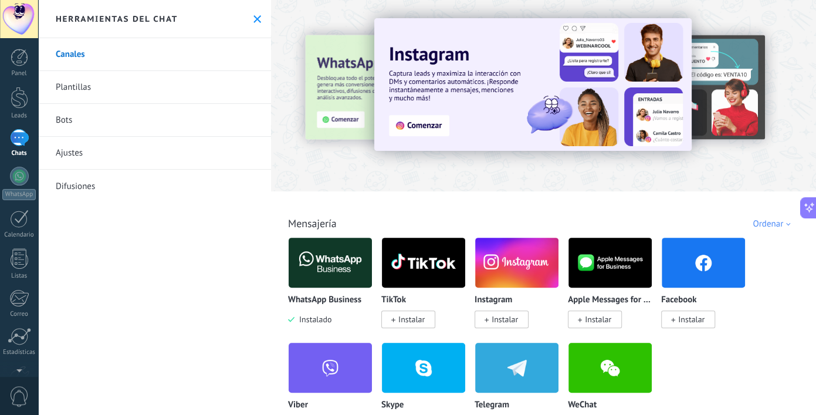
click at [178, 84] on link "Plantillas" at bounding box center [154, 87] width 233 height 33
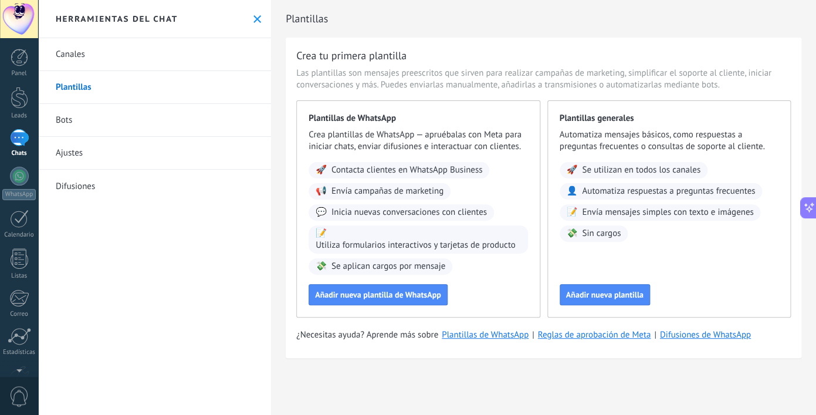
click at [128, 162] on link "Ajustes" at bounding box center [154, 153] width 233 height 33
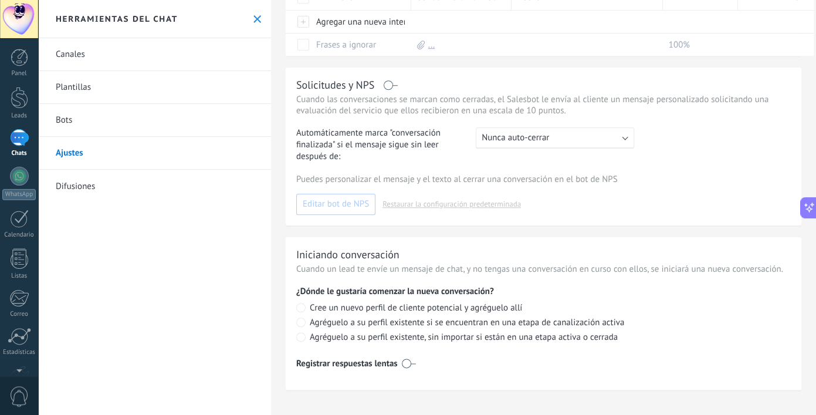
scroll to position [295, 0]
click at [152, 189] on link "Difusiones" at bounding box center [154, 186] width 233 height 33
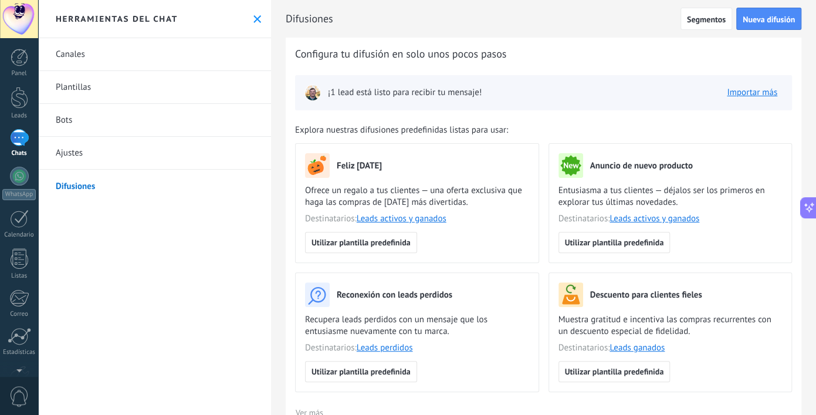
click at [180, 59] on link "Canales" at bounding box center [154, 54] width 233 height 33
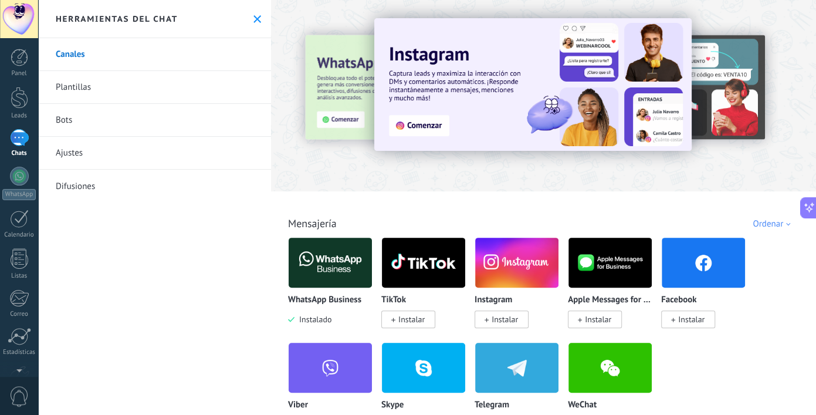
click at [344, 280] on img at bounding box center [330, 262] width 83 height 57
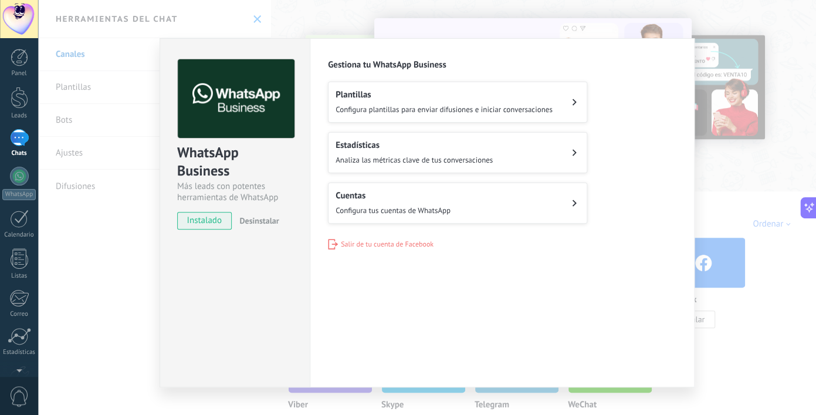
click at [472, 319] on div "Configuraciones Autorizaciones Esta pestaña registra a los usuarios que han con…" at bounding box center [502, 212] width 385 height 349
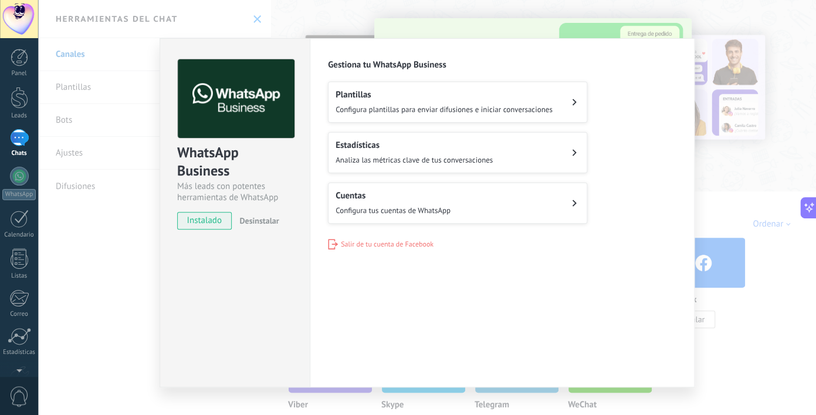
click at [138, 133] on div "WhatsApp Business Más leads con potentes herramientas de WhatsApp instalado Des…" at bounding box center [427, 207] width 778 height 415
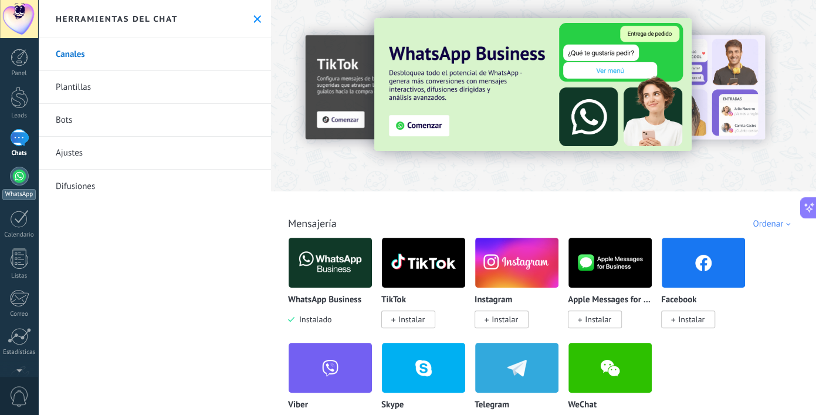
click at [23, 183] on div at bounding box center [19, 176] width 19 height 19
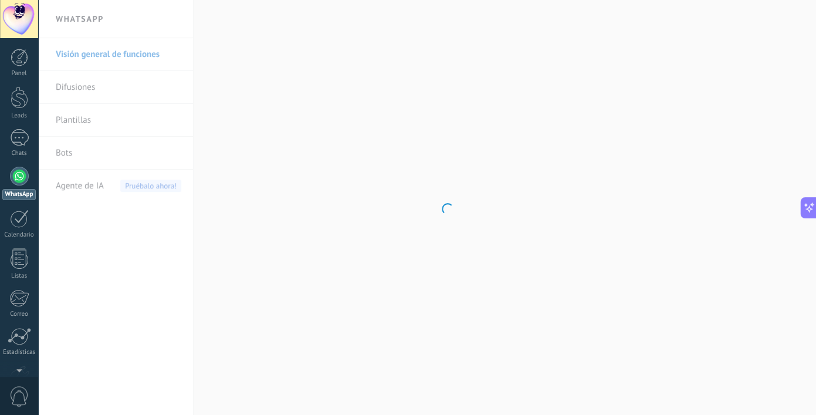
scroll to position [156, 0]
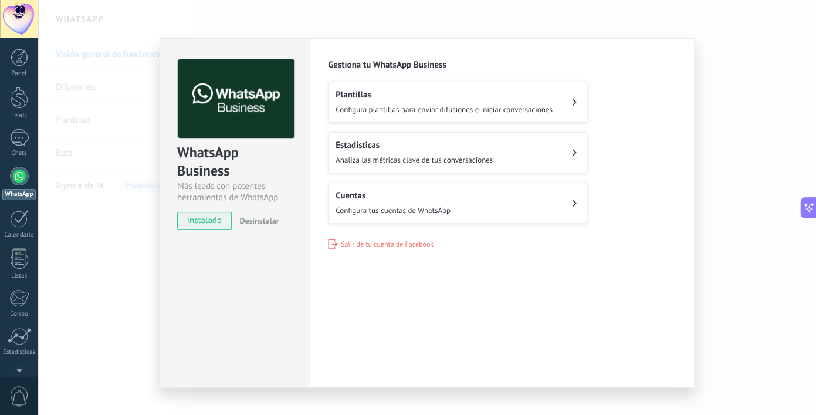
click at [447, 203] on div "Cuentas Configura tus cuentas de WhatsApp" at bounding box center [393, 203] width 115 height 26
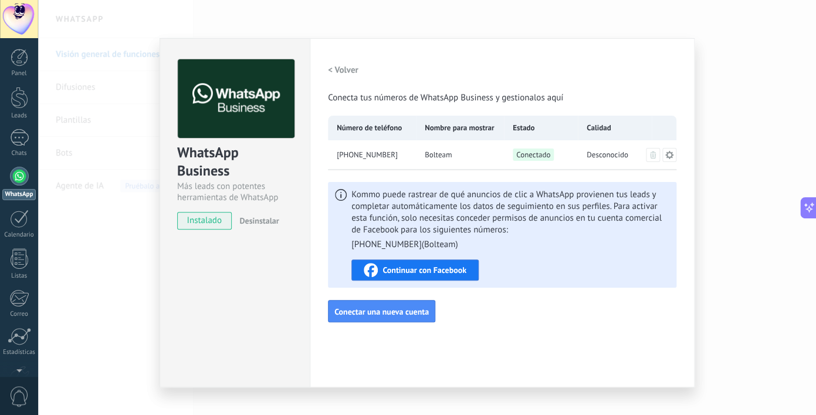
click at [422, 274] on span "Continuar con Facebook" at bounding box center [425, 270] width 84 height 8
click at [418, 270] on span "Continuar con Facebook" at bounding box center [425, 270] width 84 height 8
